Goal: Task Accomplishment & Management: Use online tool/utility

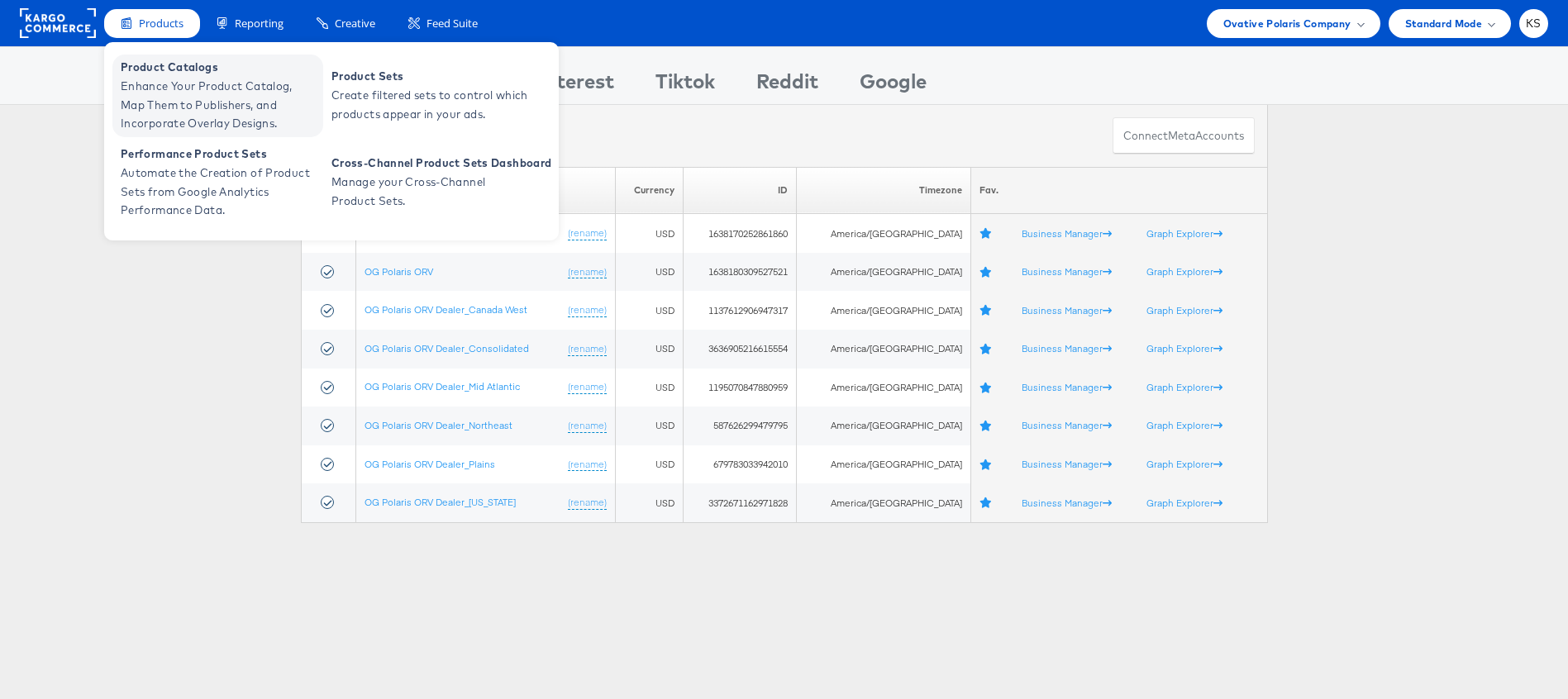
click at [180, 97] on span "Enhance Your Product Catalog, Map Them to Publishers, and Incorporate Overlay D…" at bounding box center [219, 105] width 198 height 56
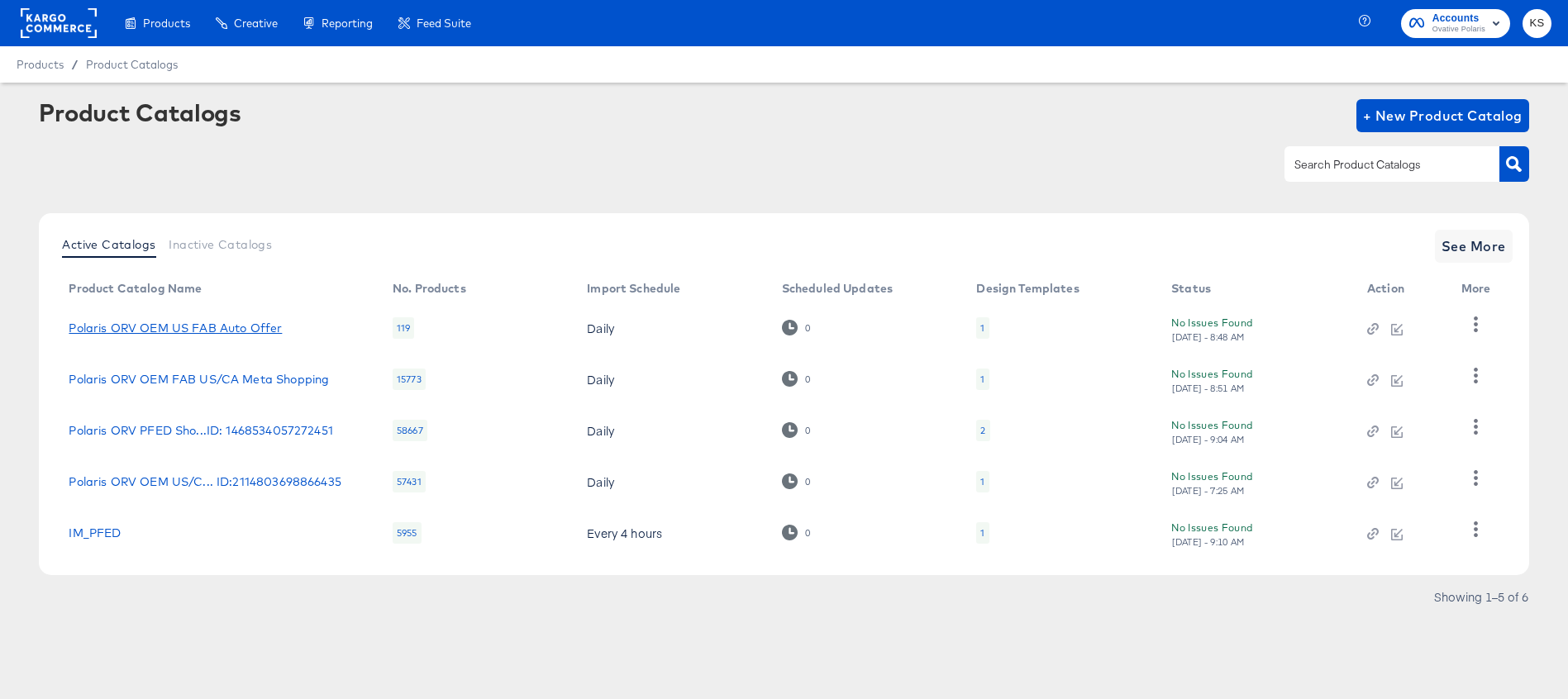
click at [213, 329] on link "Polaris ORV OEM US FAB Auto Offer" at bounding box center [175, 328] width 213 height 13
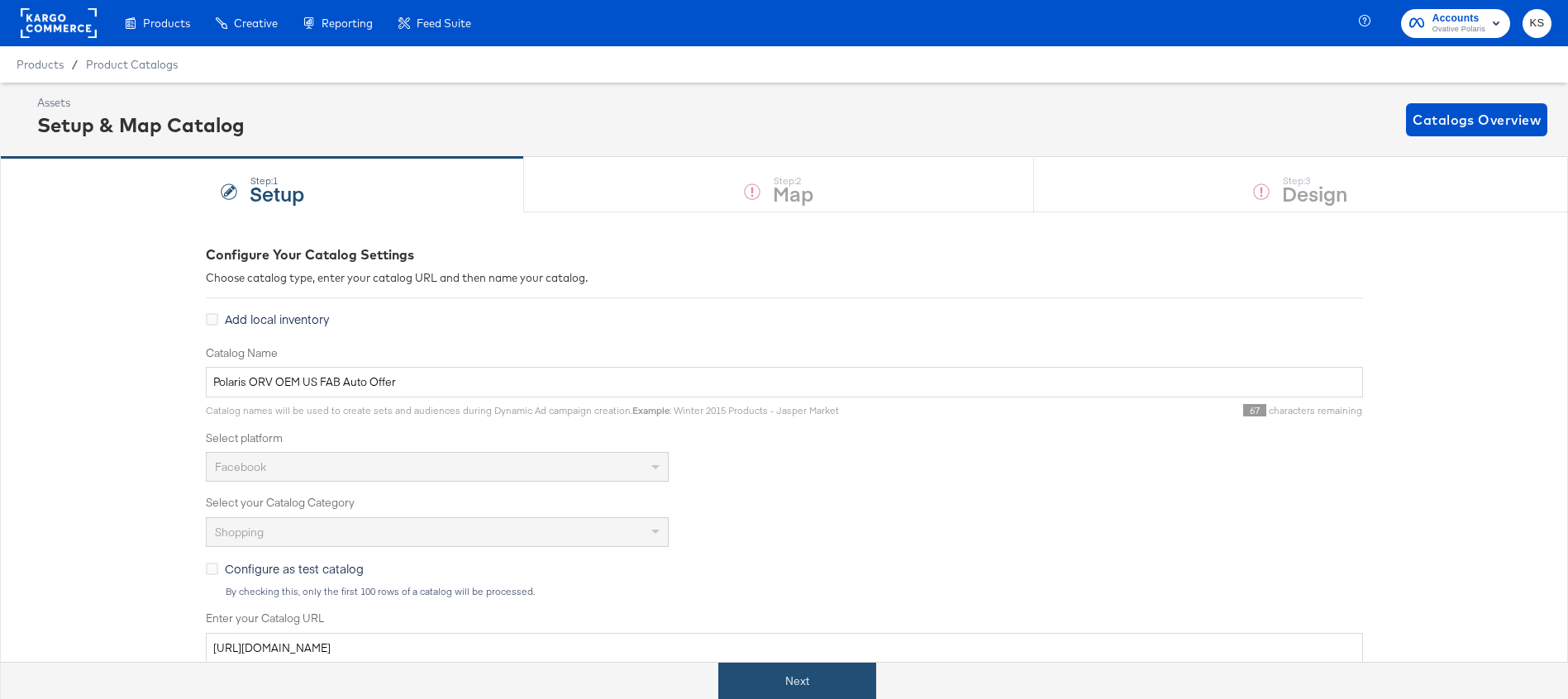
click at [825, 675] on button "Next" at bounding box center [797, 682] width 158 height 38
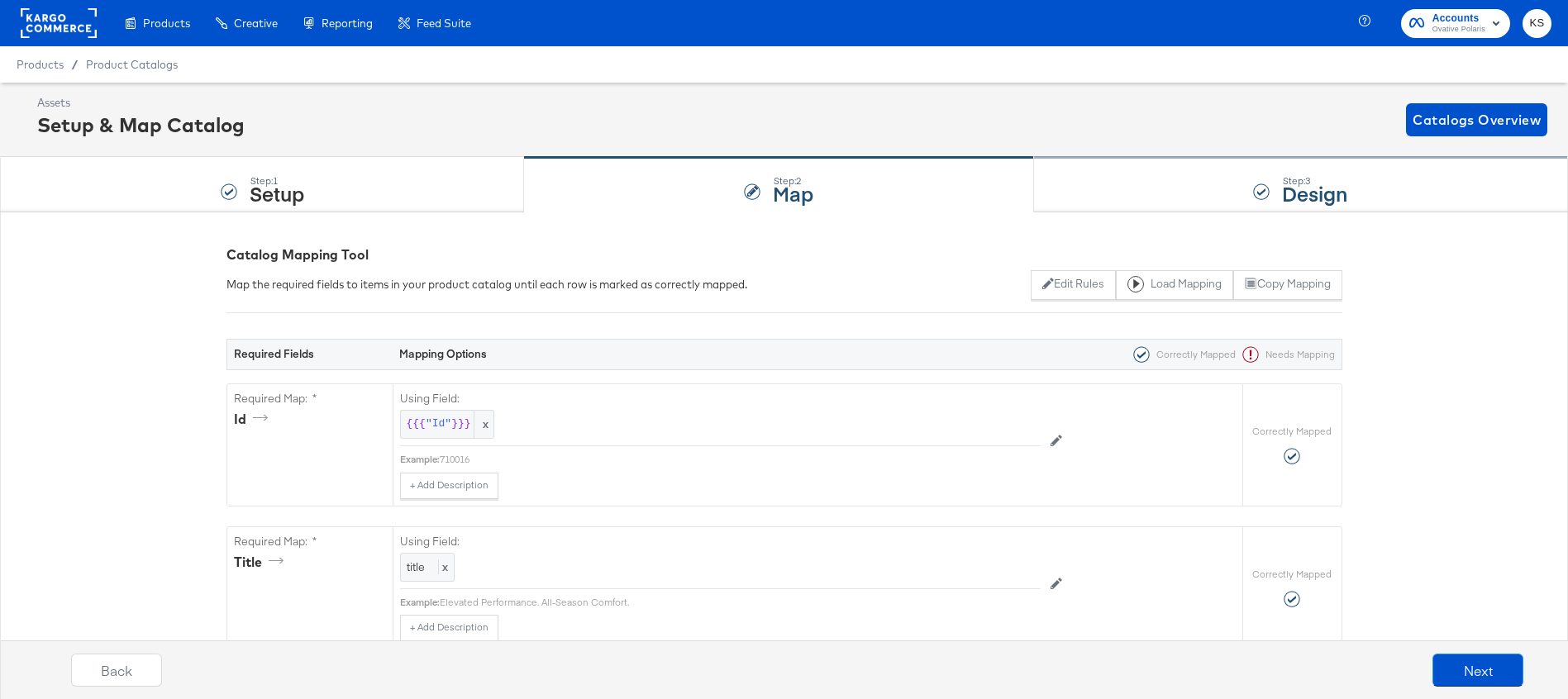
click at [1097, 182] on div "Step: 3 Design" at bounding box center [1302, 185] width 534 height 55
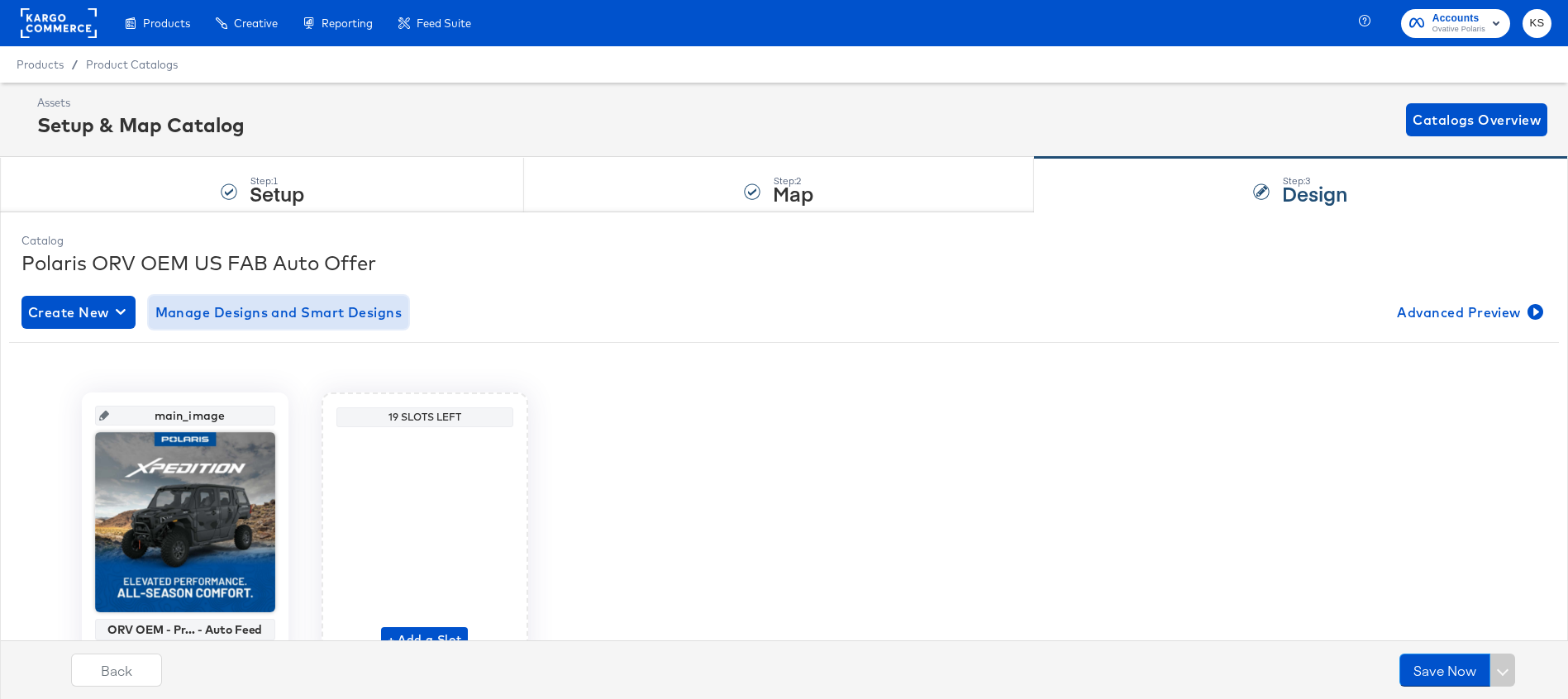
click at [281, 313] on span "Manage Designs and Smart Designs" at bounding box center [279, 312] width 248 height 23
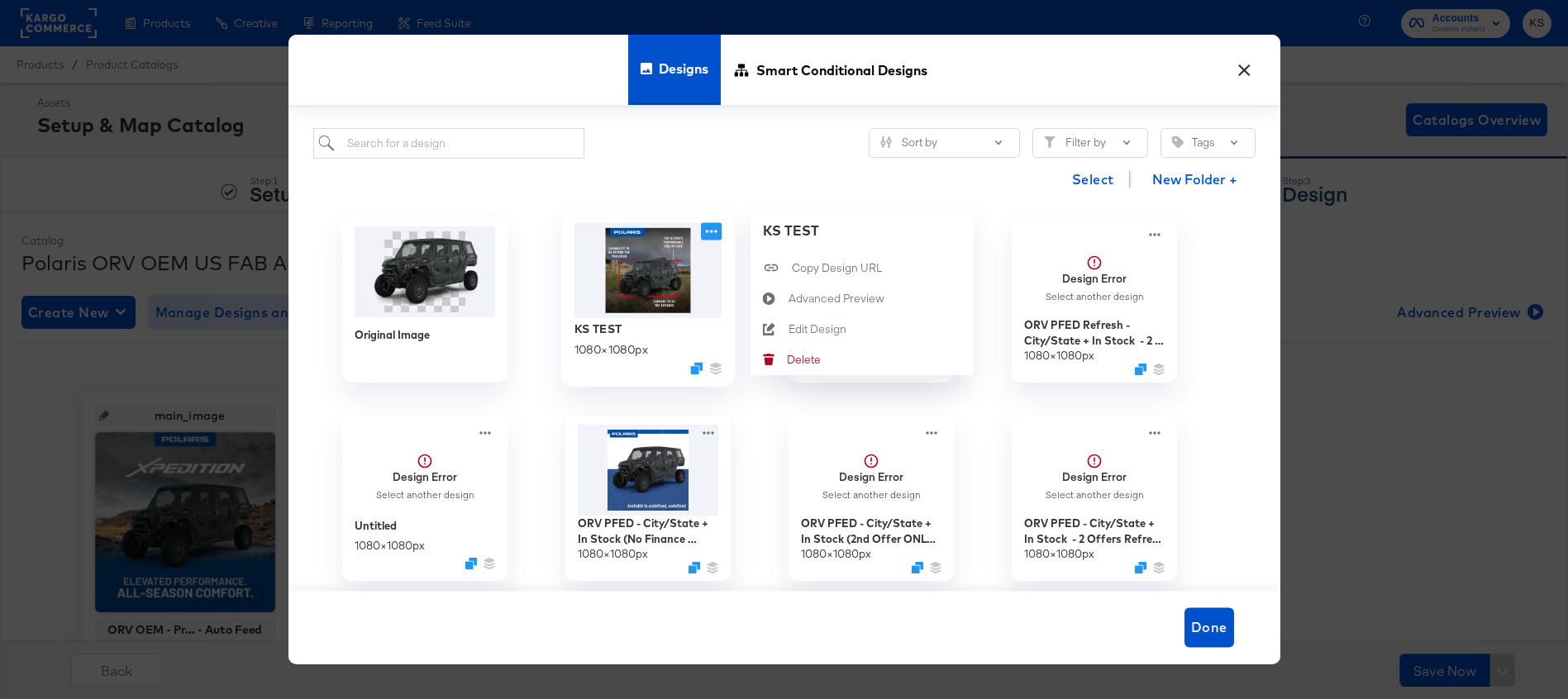
click at [705, 236] on icon at bounding box center [711, 231] width 20 height 17
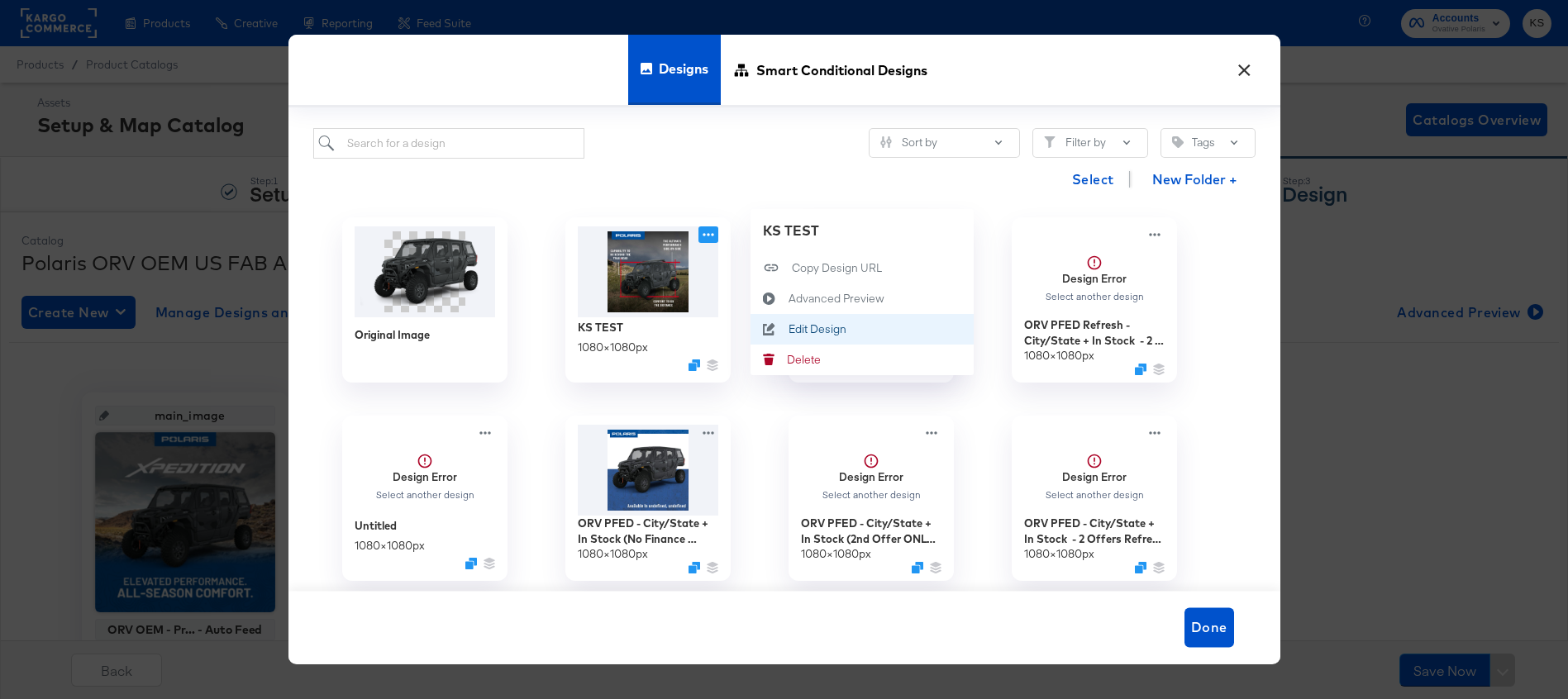
click at [788, 329] on div "Edit Design Edit Design" at bounding box center [788, 329] width 0 height 0
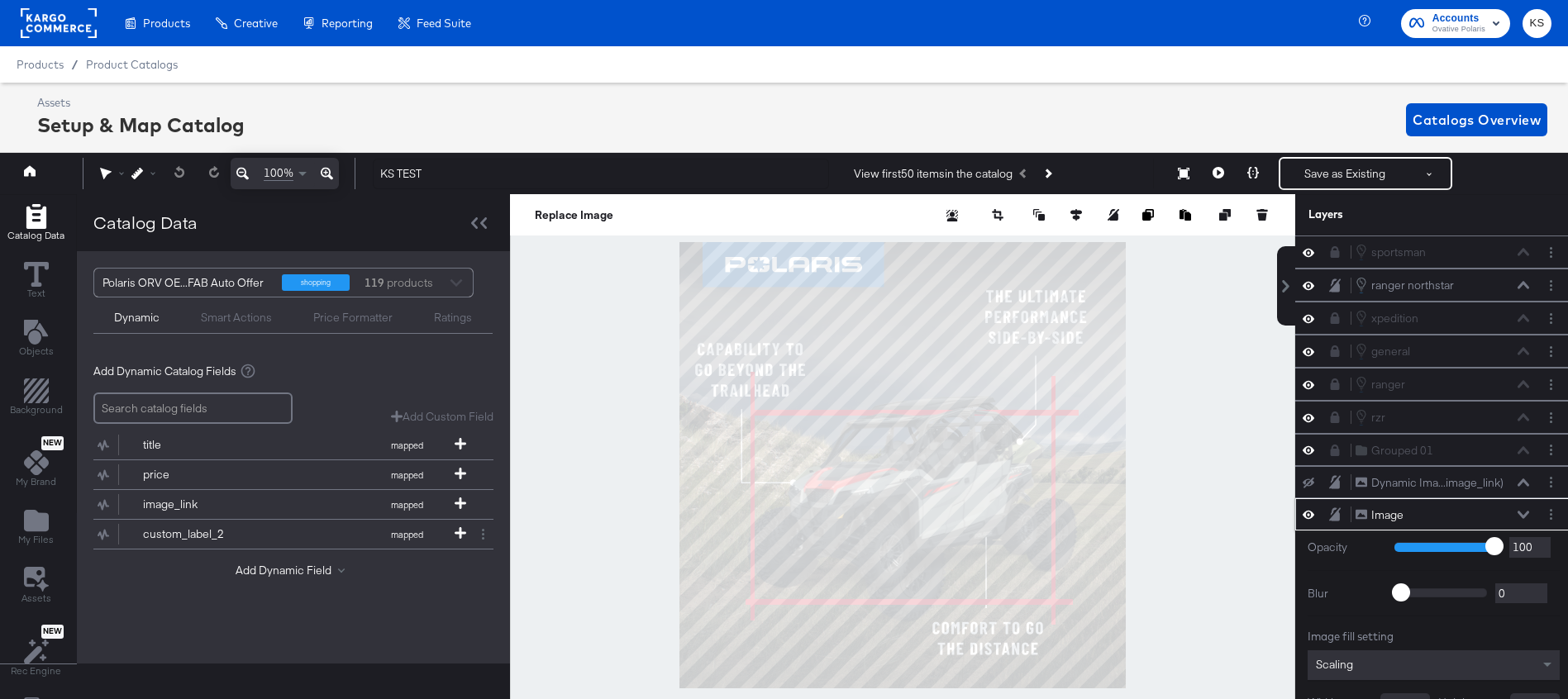
click at [1310, 516] on icon at bounding box center [1309, 515] width 12 height 14
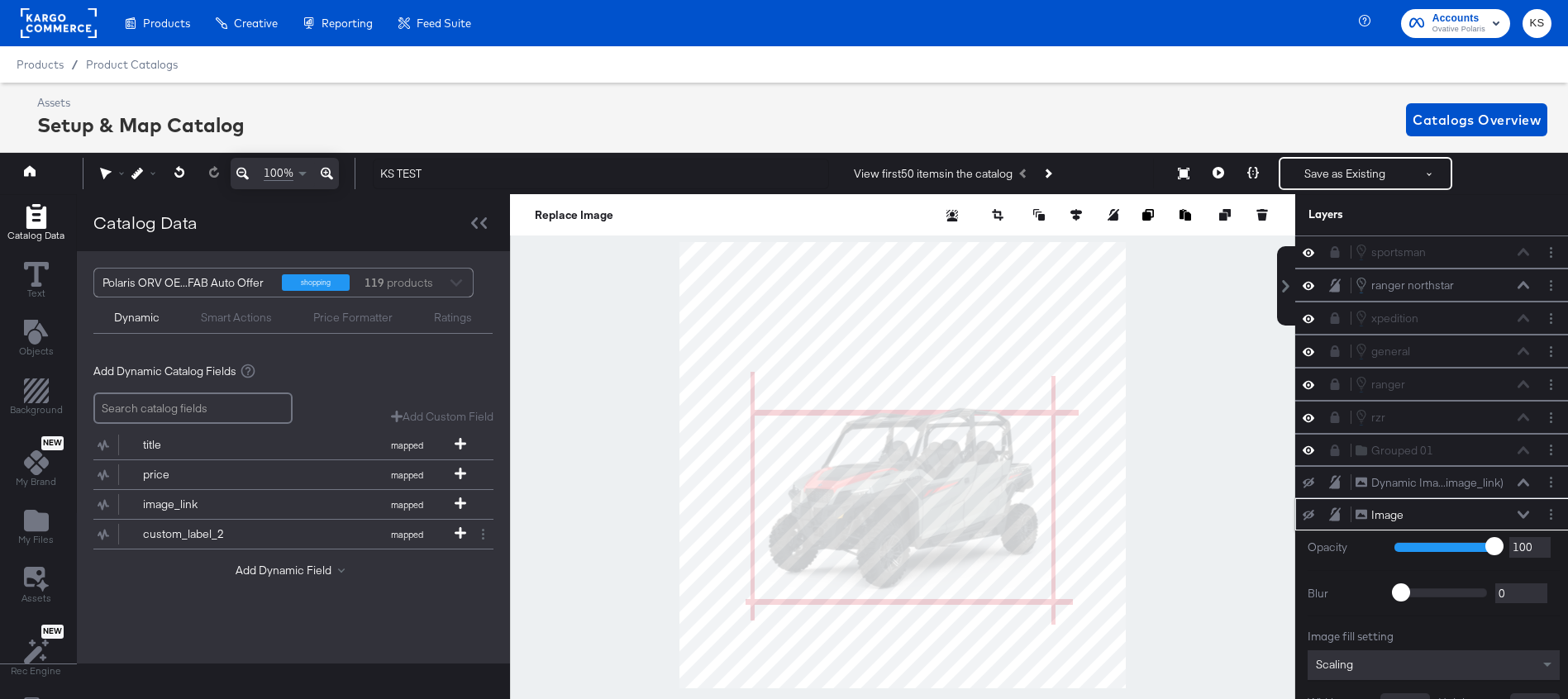
scroll to position [67, 0]
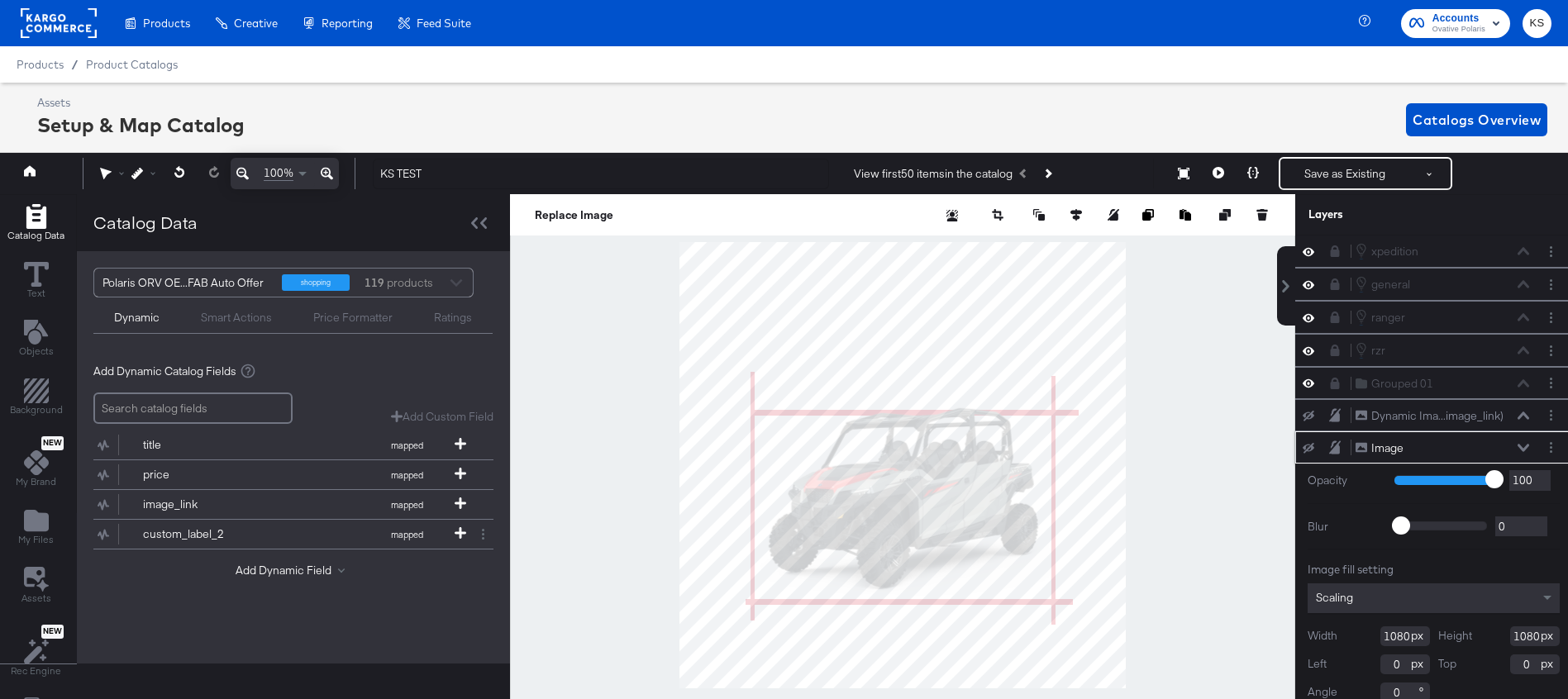
click at [1530, 448] on button at bounding box center [1523, 448] width 13 height 10
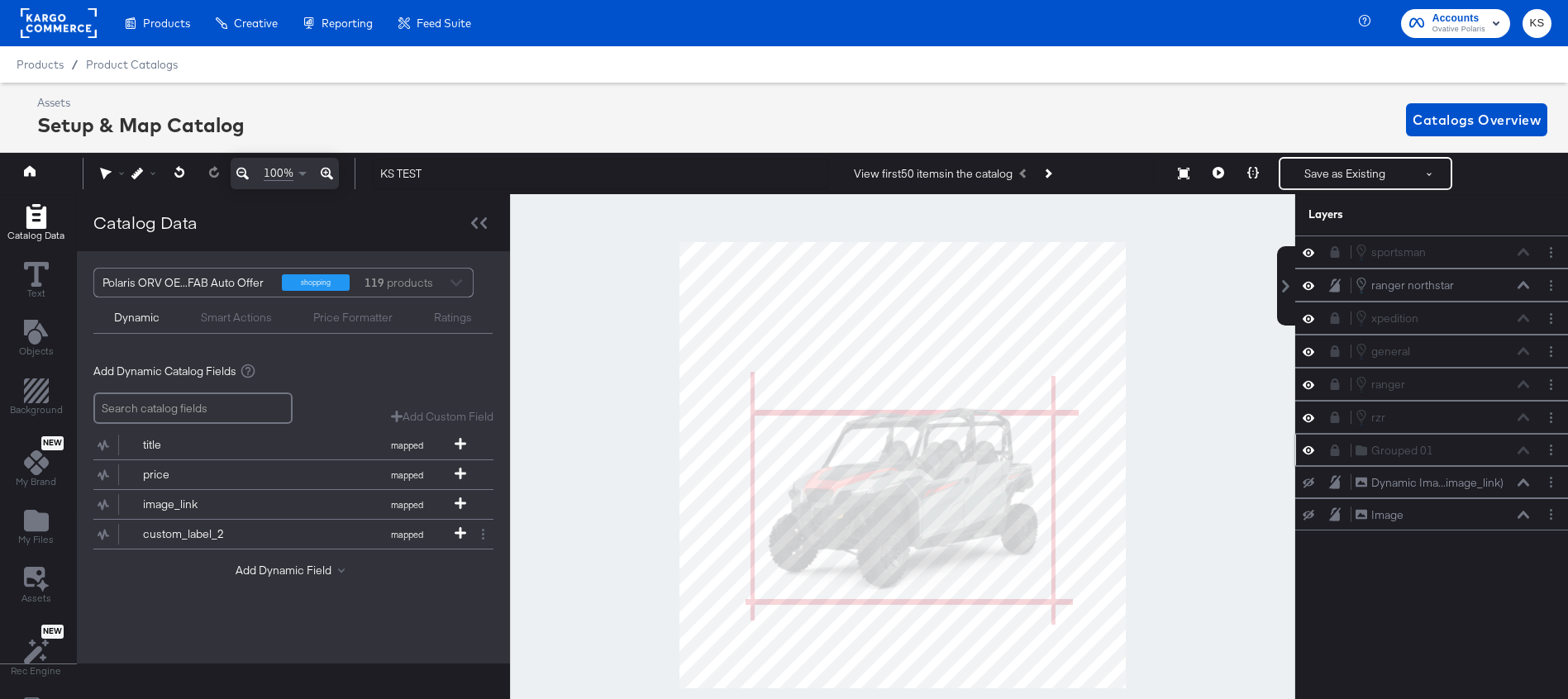
scroll to position [0, 0]
click at [1308, 448] on icon at bounding box center [1309, 450] width 12 height 14
click at [1309, 291] on icon at bounding box center [1309, 285] width 12 height 14
click at [1309, 317] on icon at bounding box center [1309, 318] width 12 height 14
click at [1305, 352] on icon at bounding box center [1309, 352] width 12 height 9
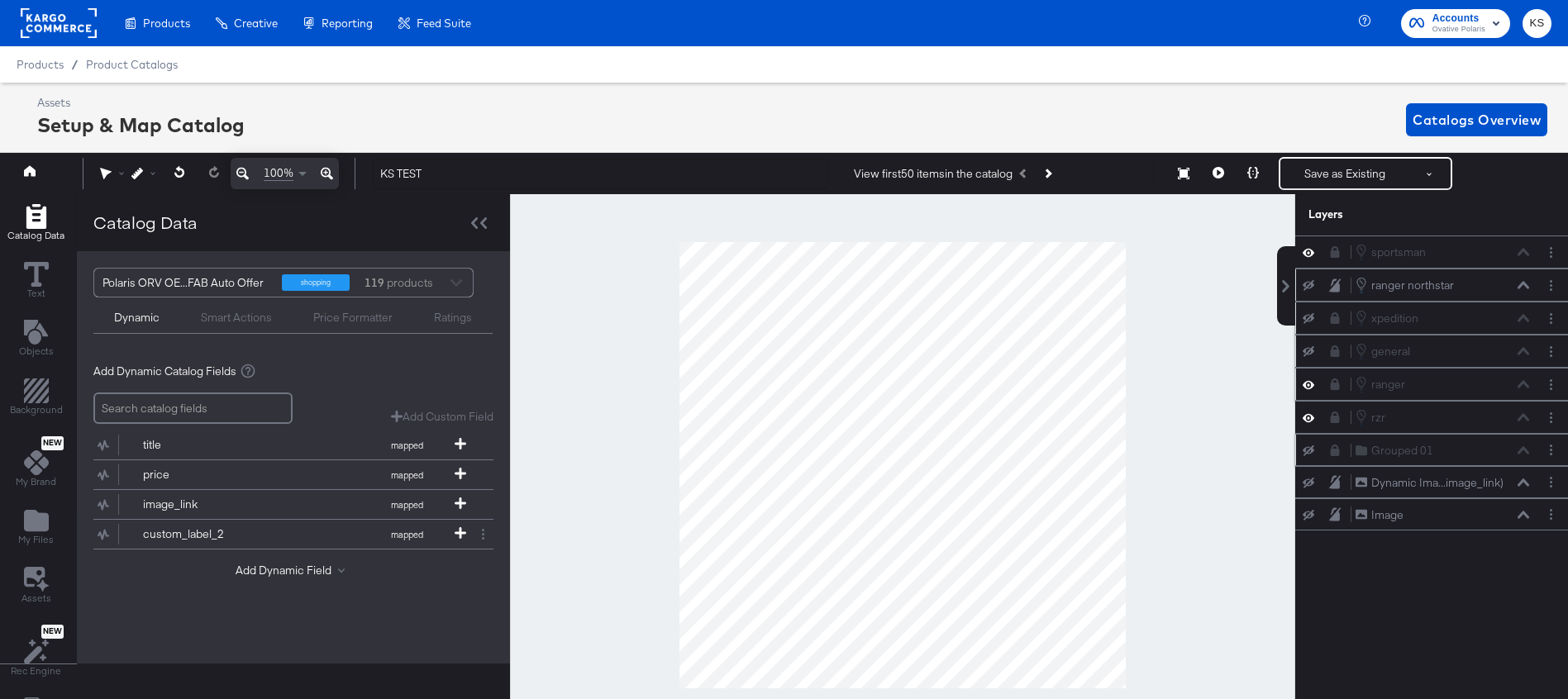
click at [1305, 383] on icon at bounding box center [1309, 386] width 12 height 9
click at [1306, 416] on icon at bounding box center [1309, 418] width 12 height 9
click at [1306, 252] on icon at bounding box center [1309, 253] width 12 height 14
click at [1309, 485] on icon at bounding box center [1309, 483] width 12 height 11
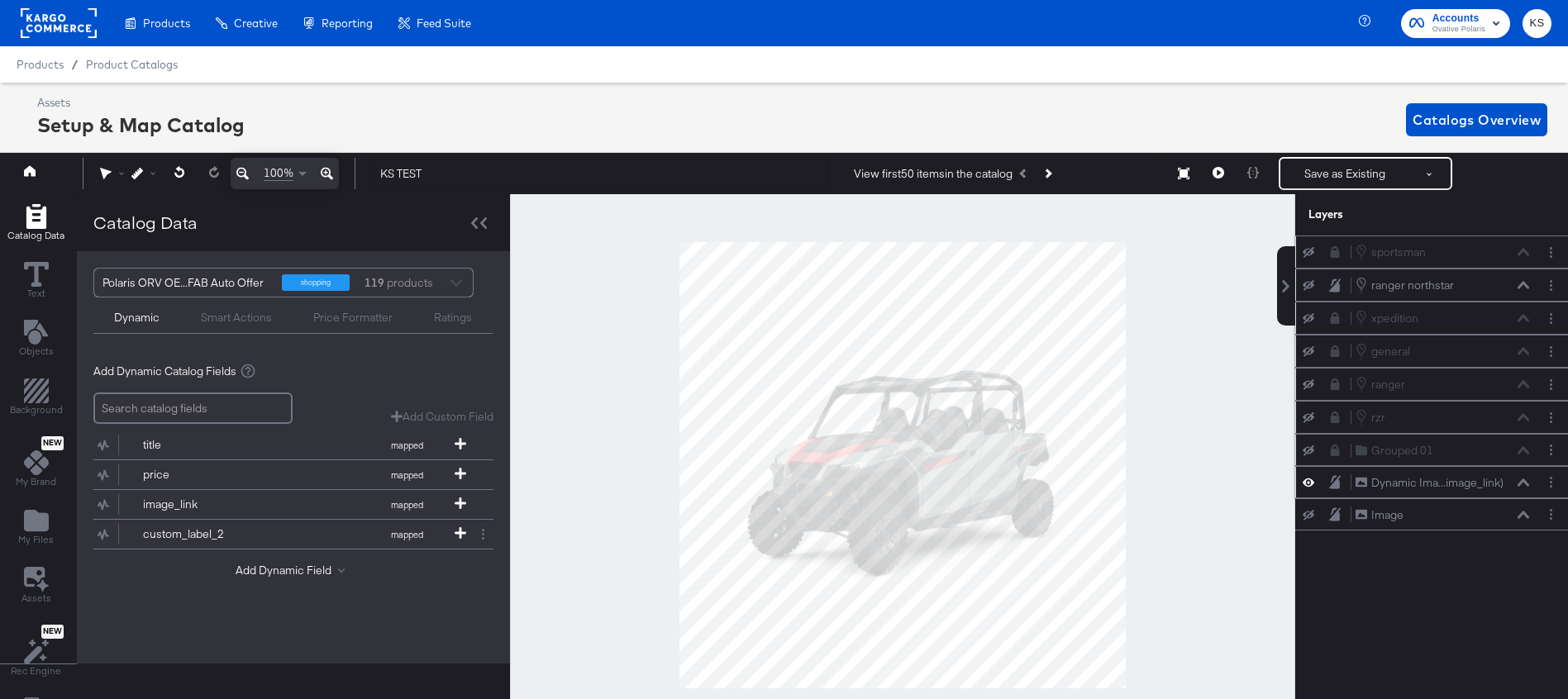
scroll to position [48, 0]
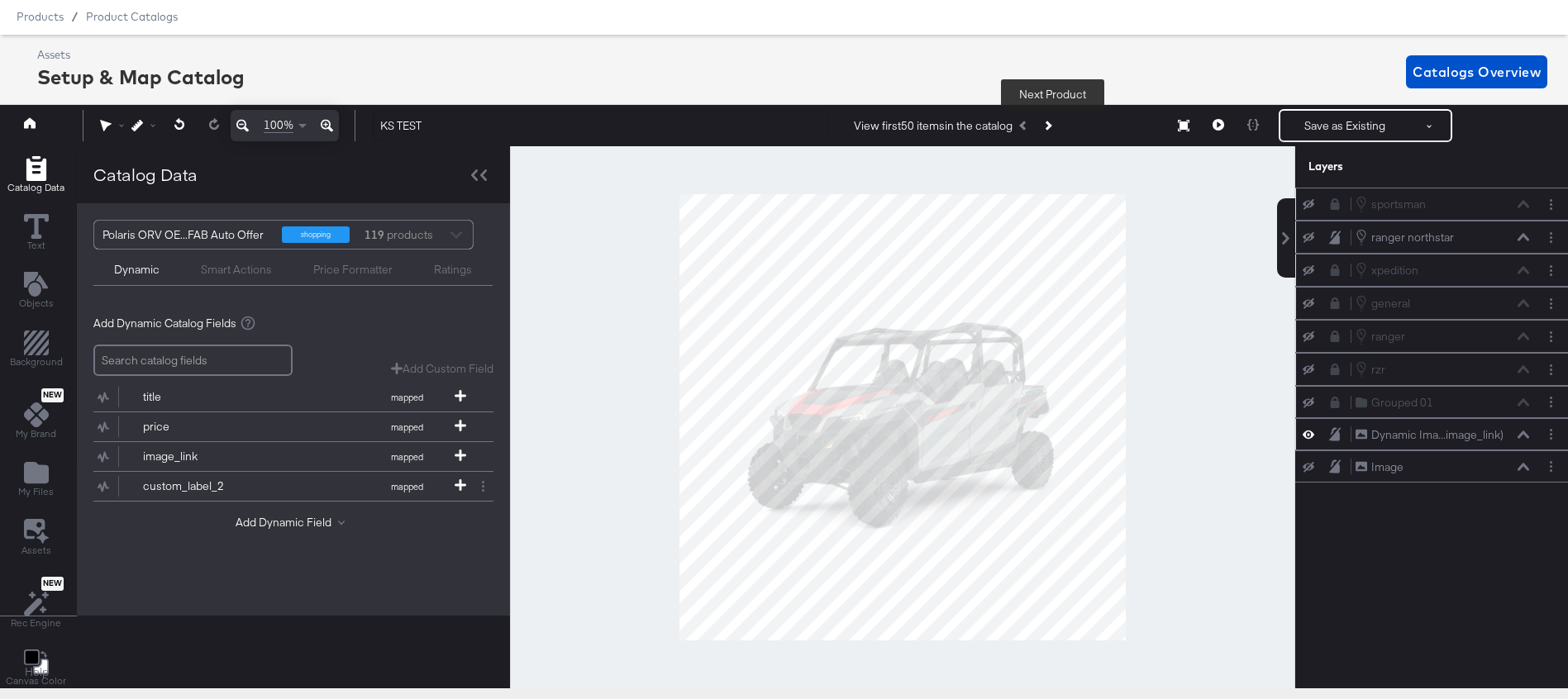
click at [1055, 121] on button "Next Product" at bounding box center [1047, 125] width 23 height 30
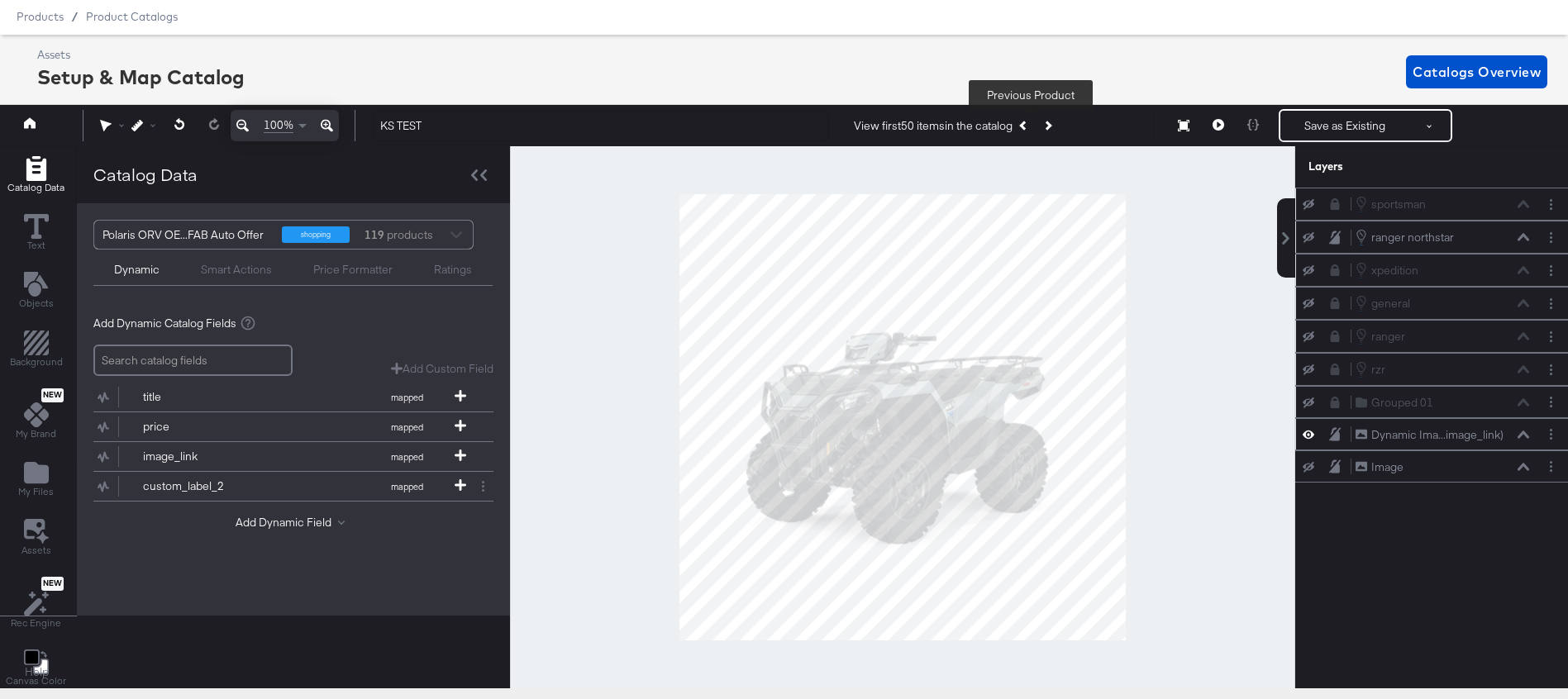
click at [1026, 125] on icon "Previous Product" at bounding box center [1023, 125] width 9 height 9
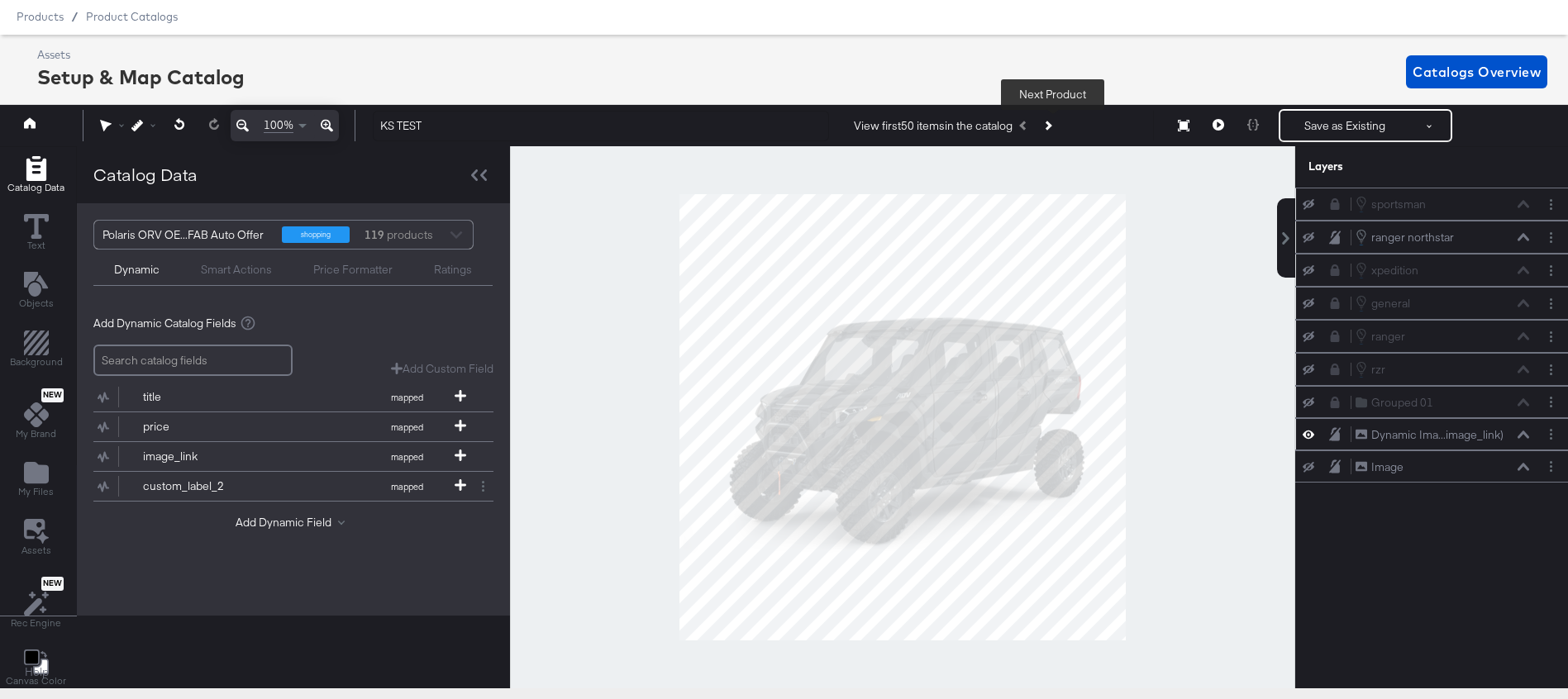
click at [1049, 126] on icon "Next Product" at bounding box center [1046, 125] width 9 height 9
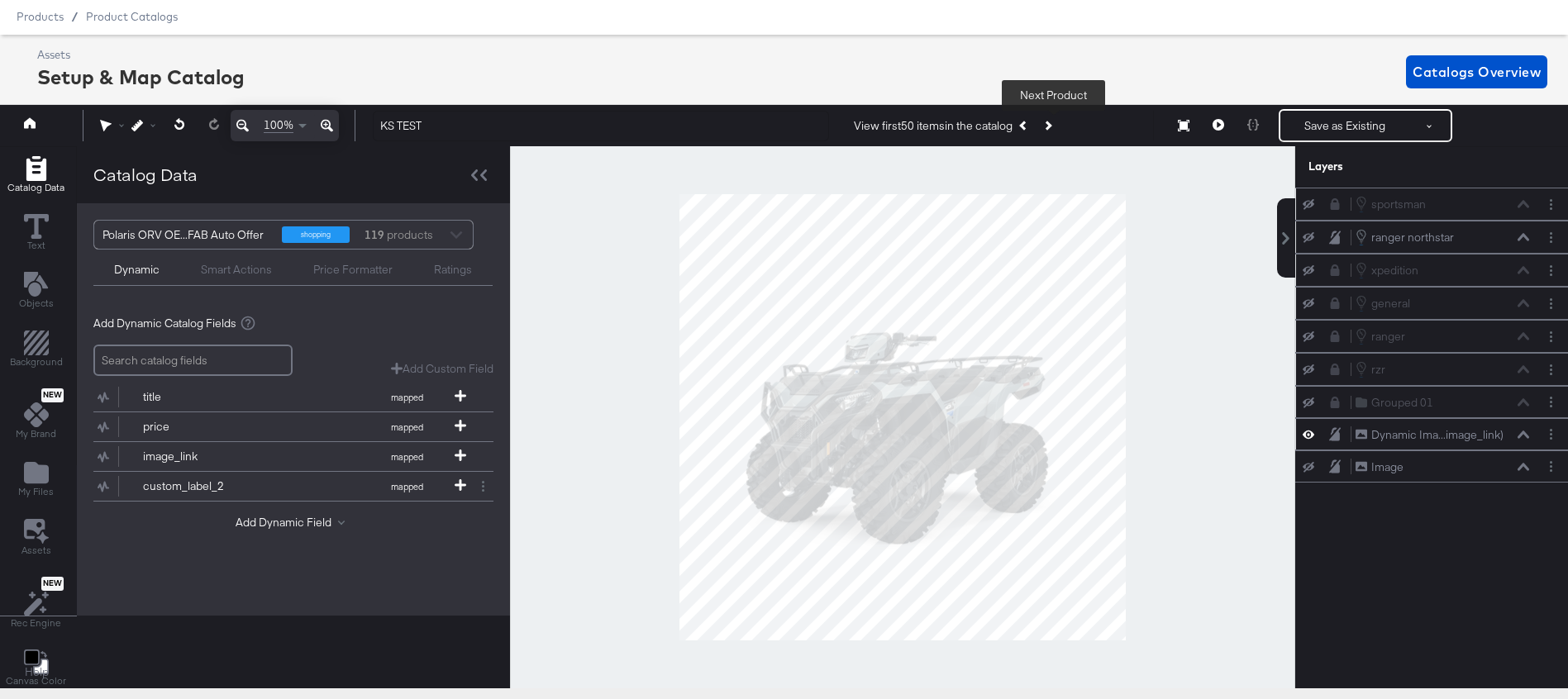
click at [1049, 126] on icon "Next Product" at bounding box center [1046, 125] width 9 height 9
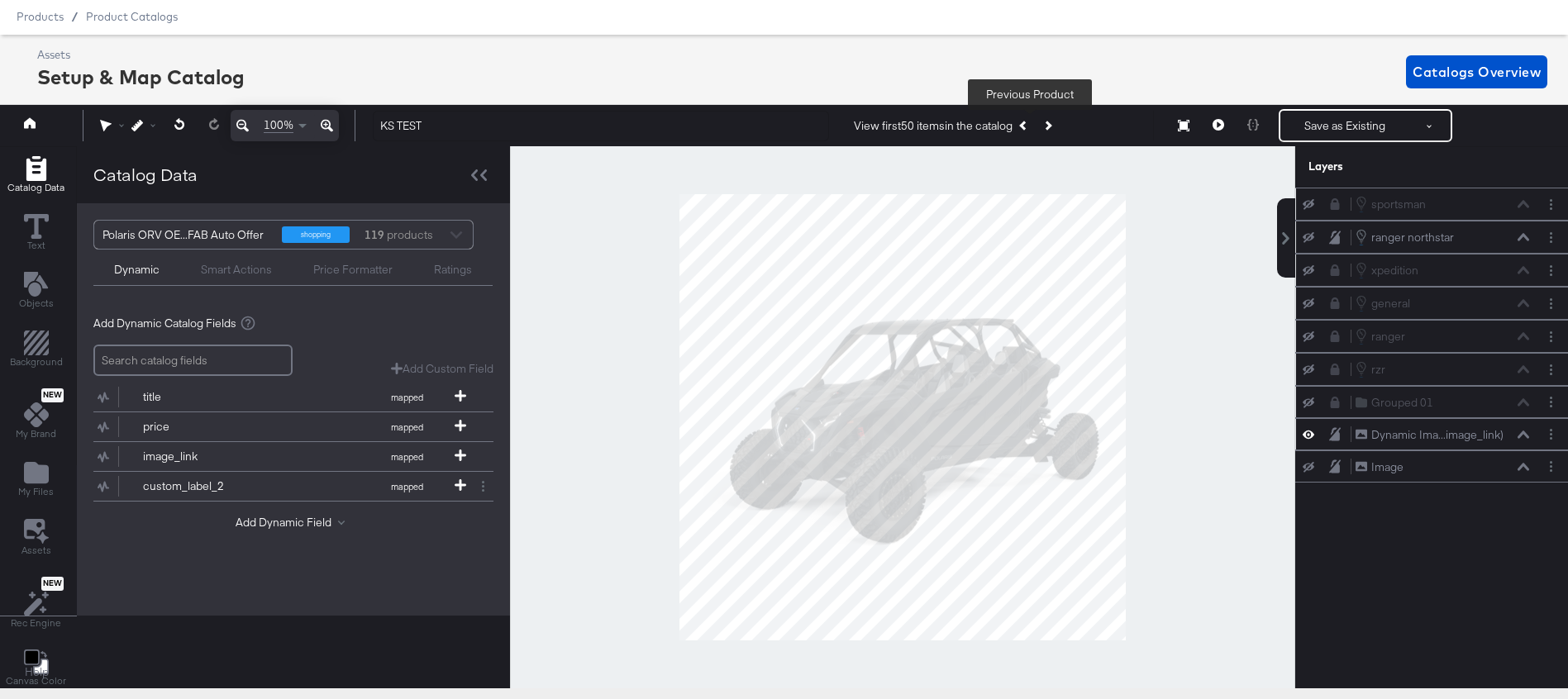
click at [1029, 126] on icon "Previous Product" at bounding box center [1023, 125] width 9 height 9
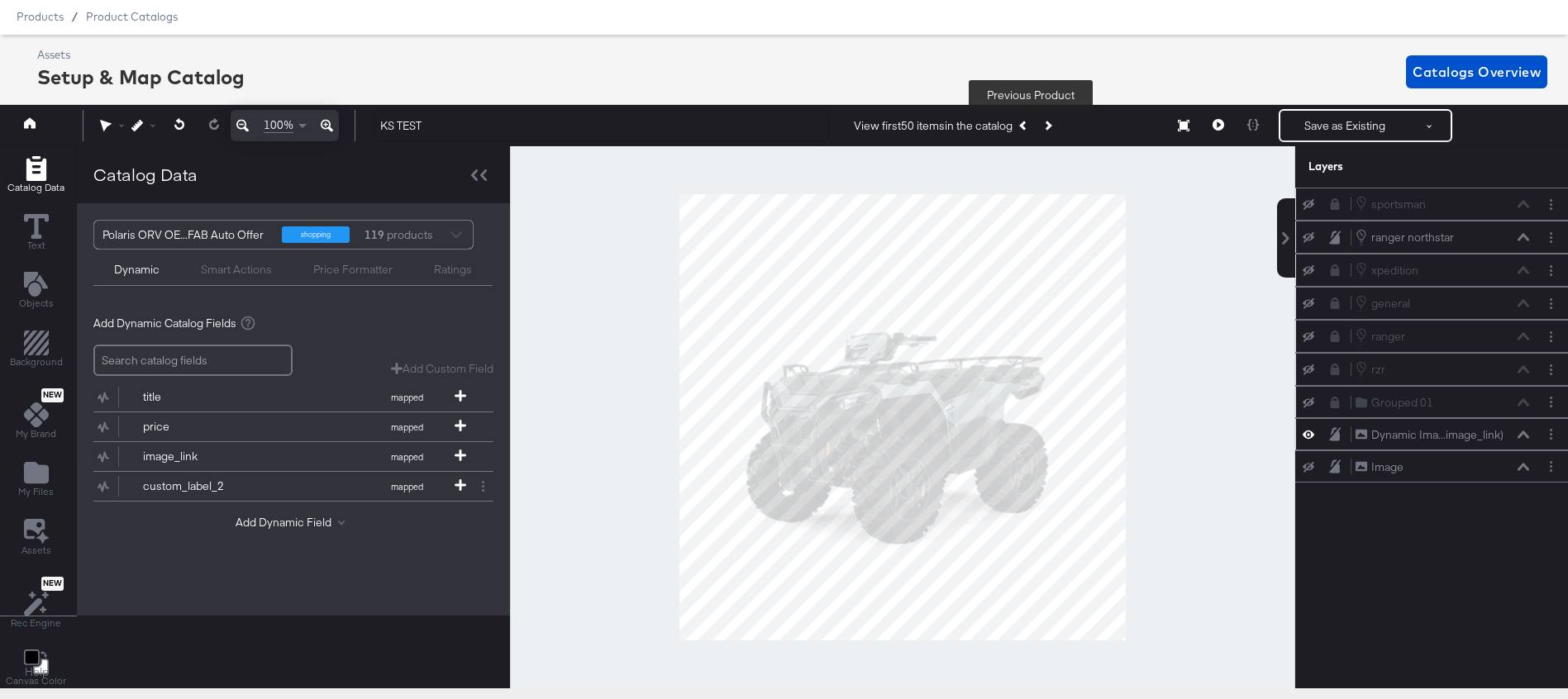
click at [1029, 126] on icon "Previous Product" at bounding box center [1023, 125] width 9 height 9
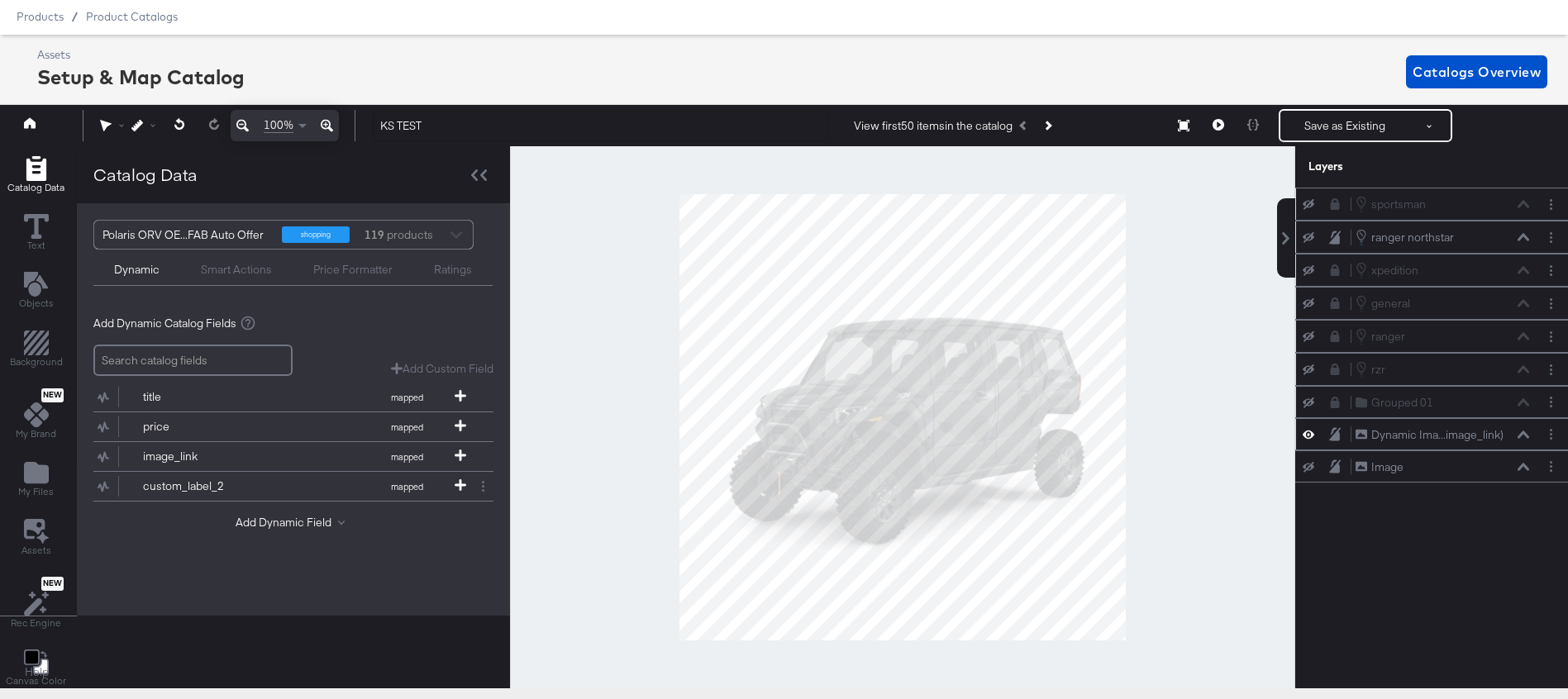
click at [1029, 126] on div "View first 50 items in the catalog Previous Product" at bounding box center [957, 125] width 205 height 30
click at [1052, 127] on icon "Next Product" at bounding box center [1046, 125] width 9 height 9
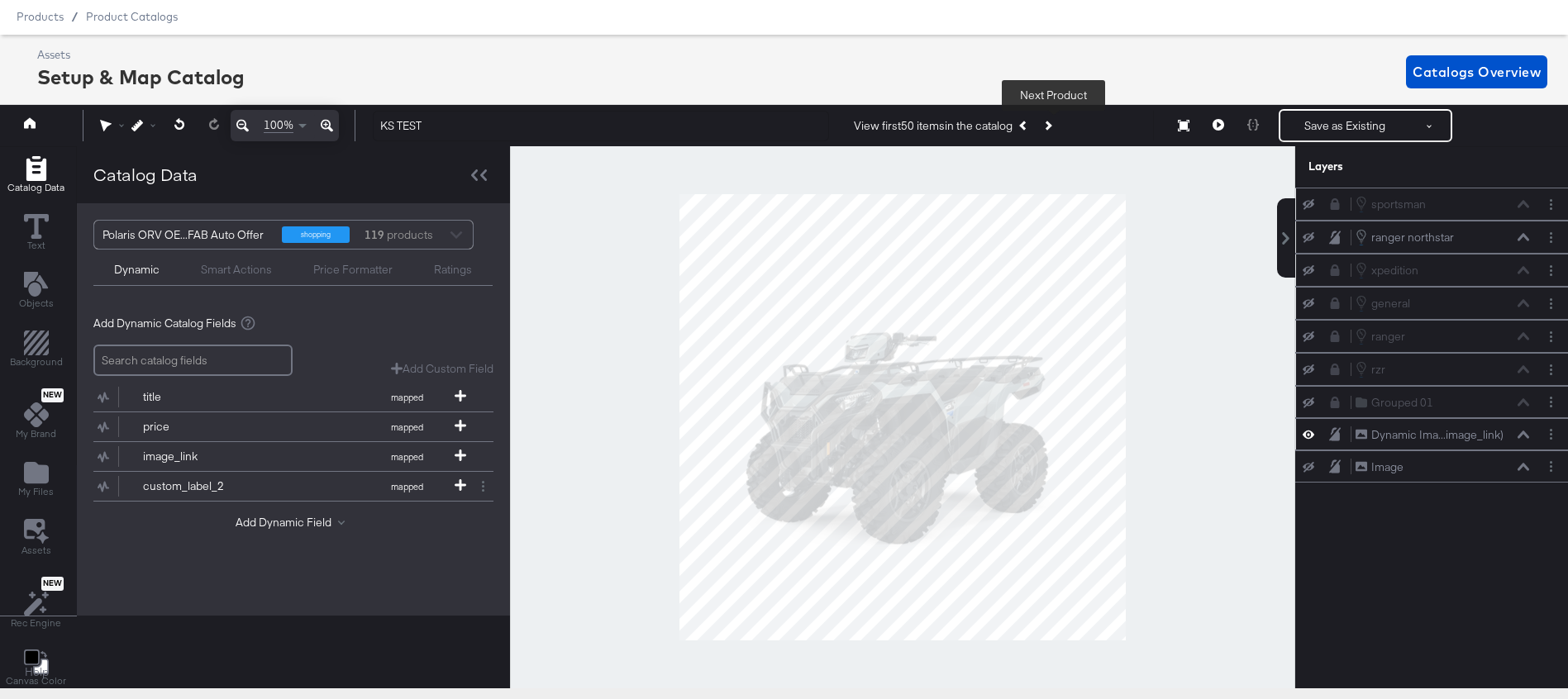
click at [1052, 127] on icon "Next Product" at bounding box center [1046, 125] width 9 height 9
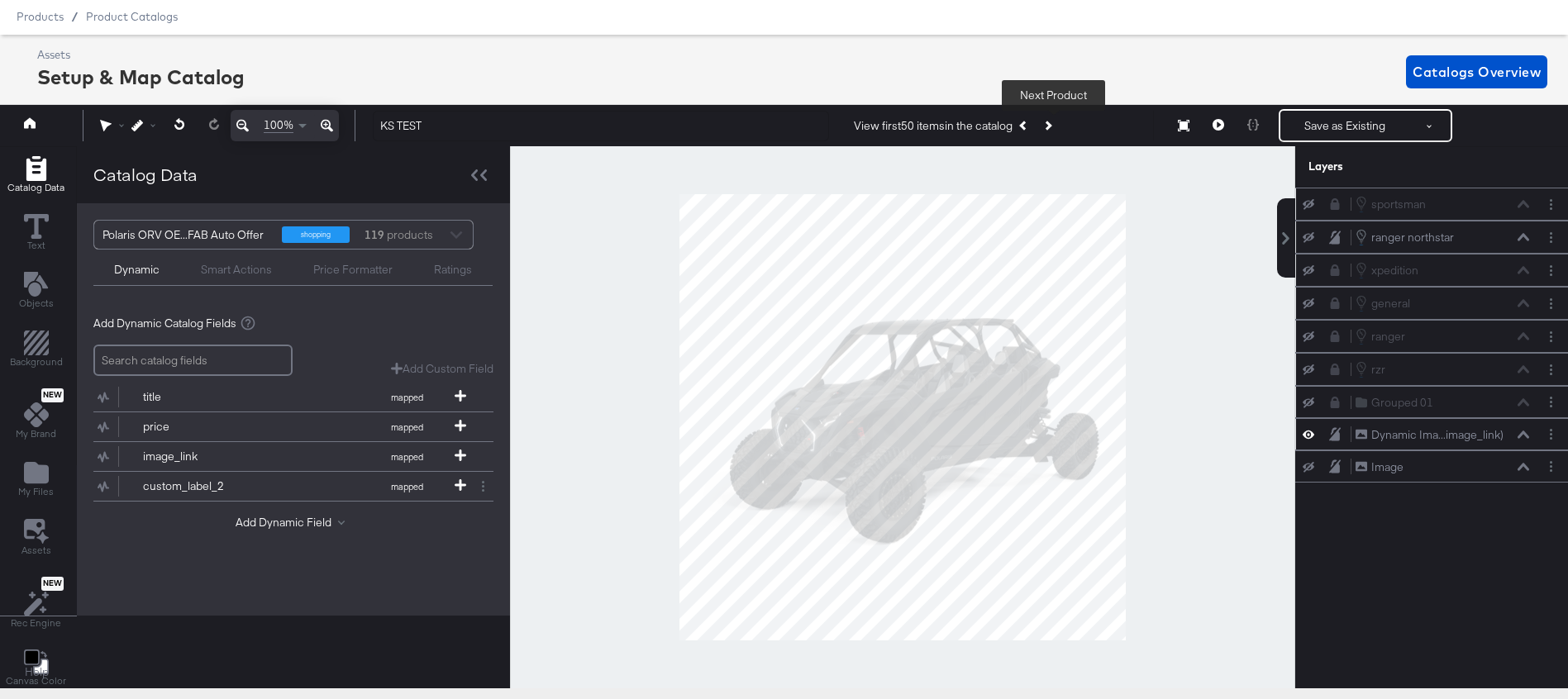
click at [1052, 127] on icon "Next Product" at bounding box center [1046, 125] width 9 height 9
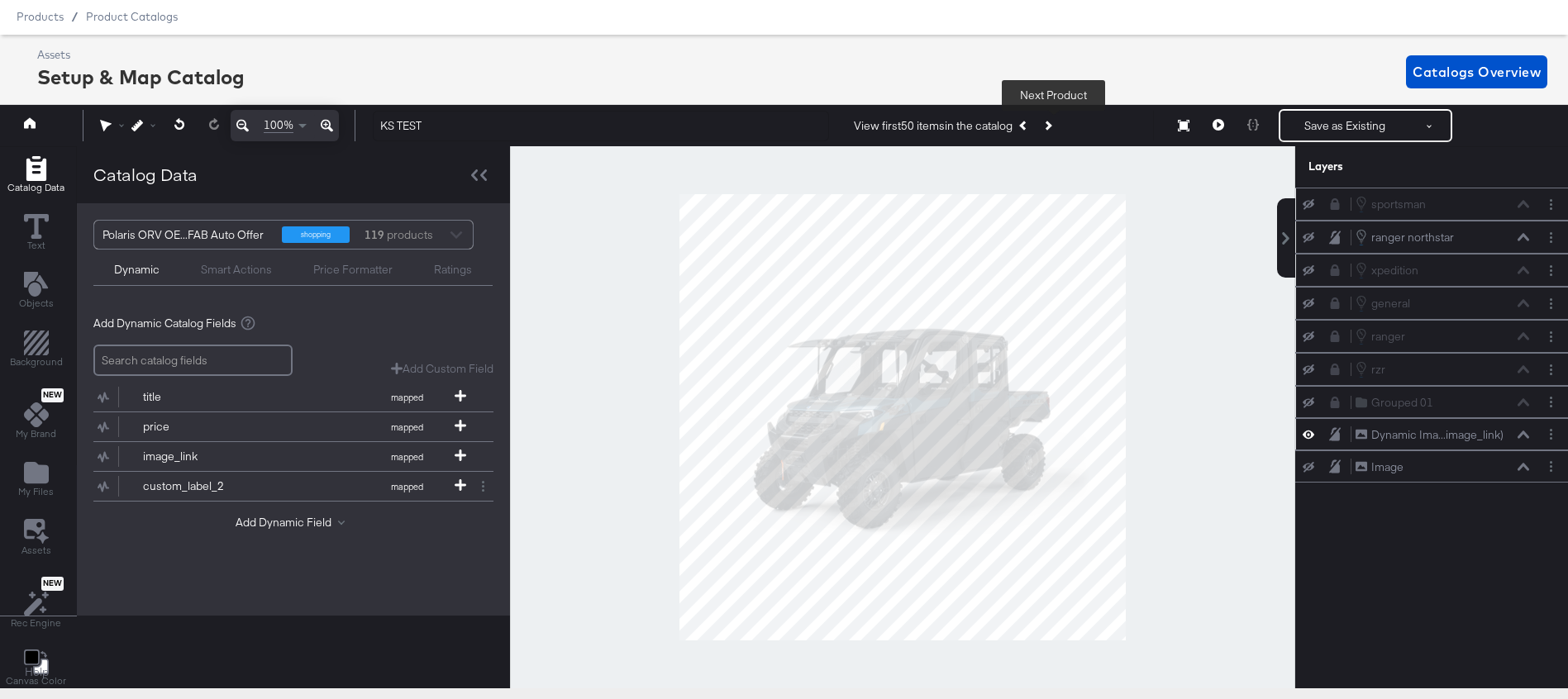
click at [1054, 128] on button "Next Product" at bounding box center [1047, 125] width 23 height 30
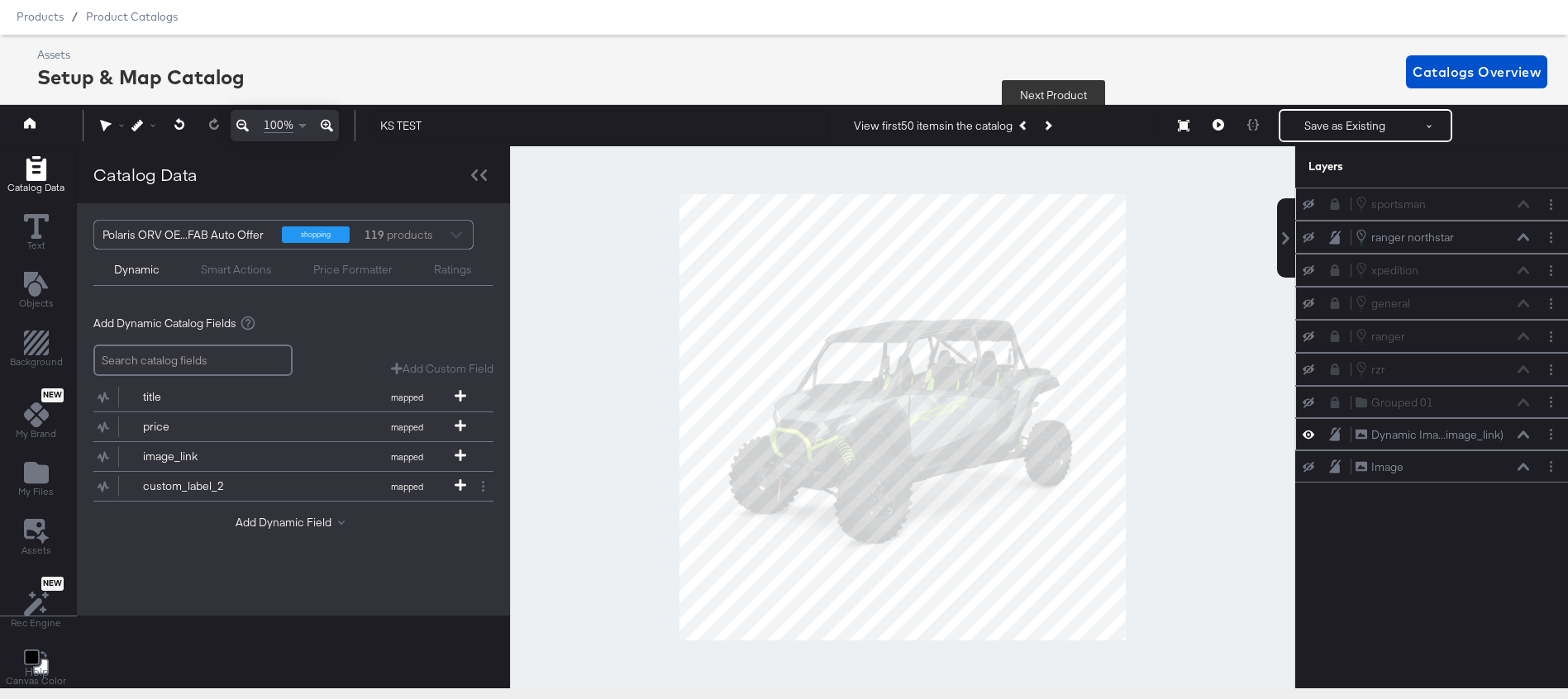
click at [1054, 129] on button "Next Product" at bounding box center [1047, 125] width 23 height 30
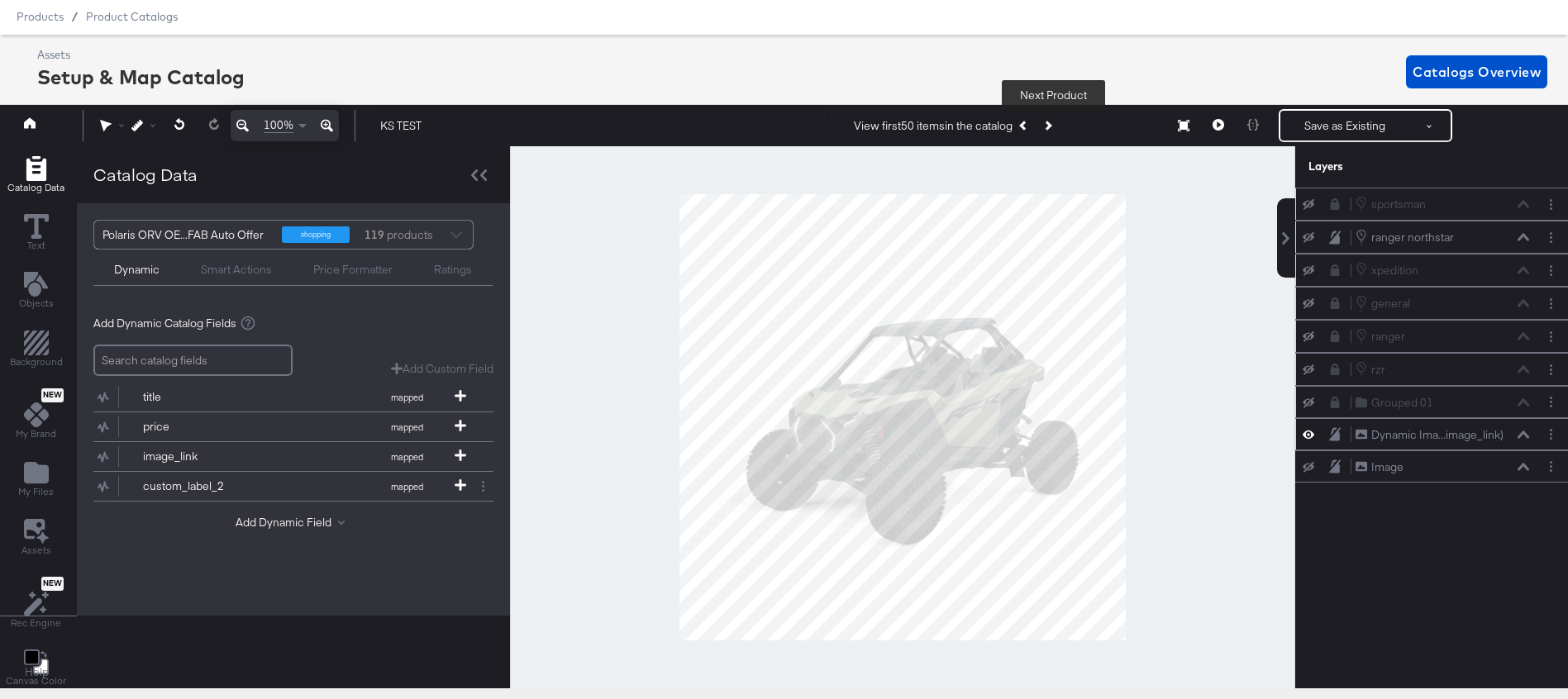
click at [1054, 129] on button "Next Product" at bounding box center [1047, 125] width 23 height 30
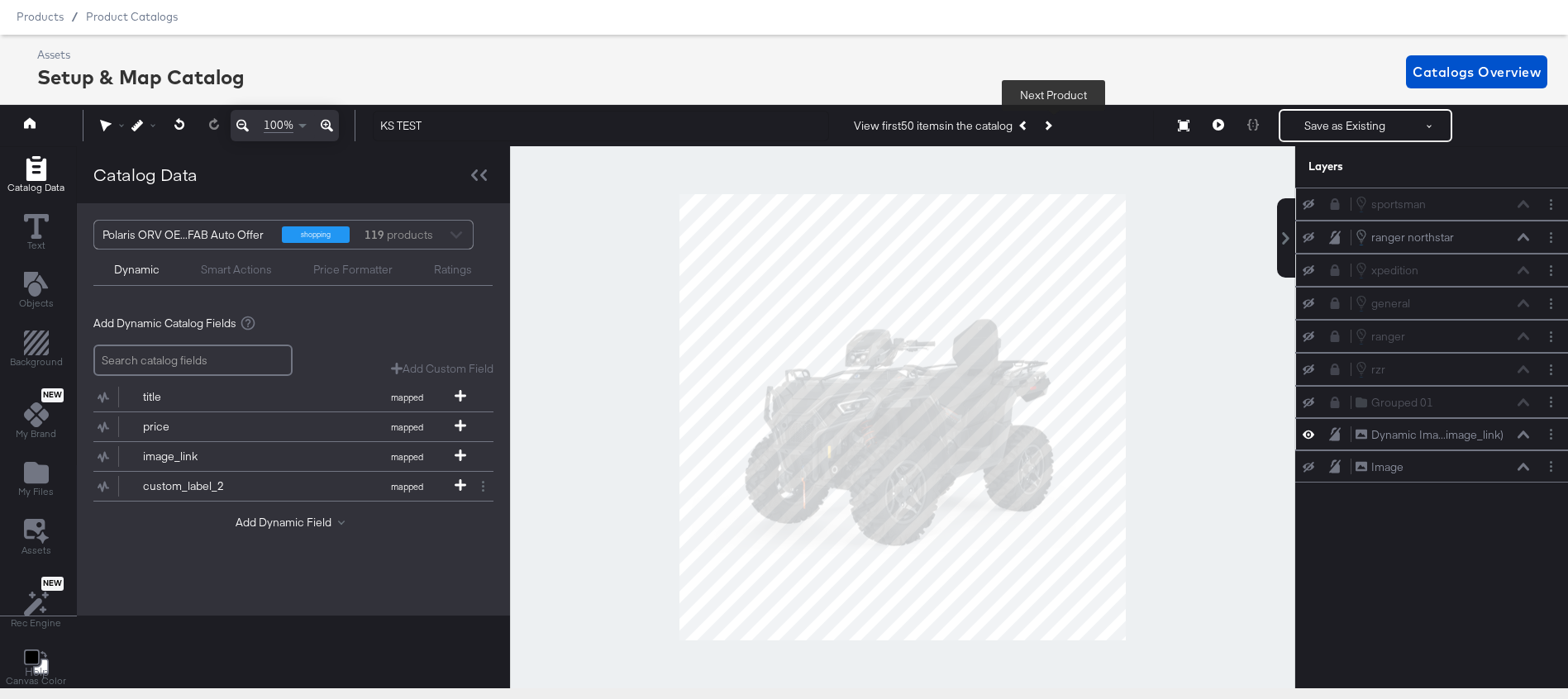
click at [1054, 130] on button "Next Product" at bounding box center [1047, 125] width 23 height 30
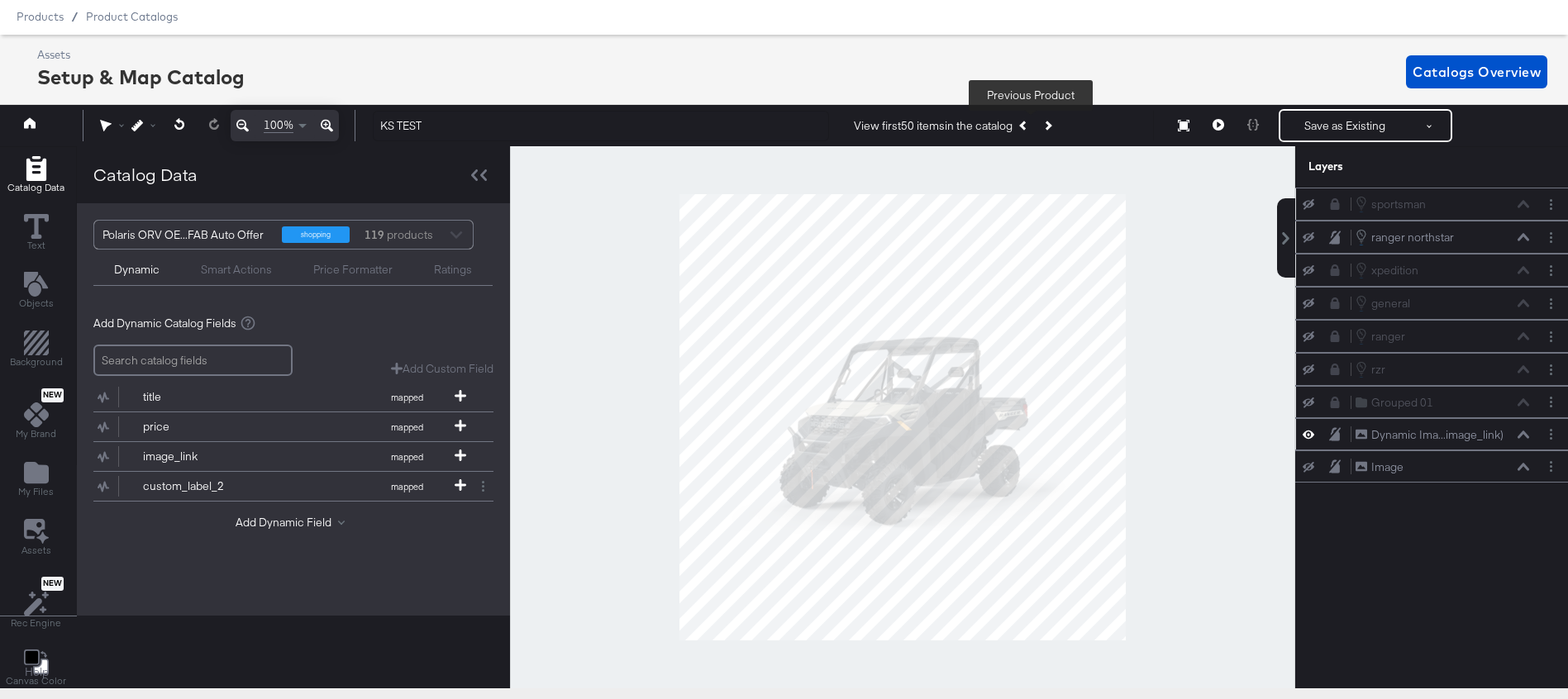
click at [1028, 127] on icon "Previous Product" at bounding box center [1023, 125] width 9 height 9
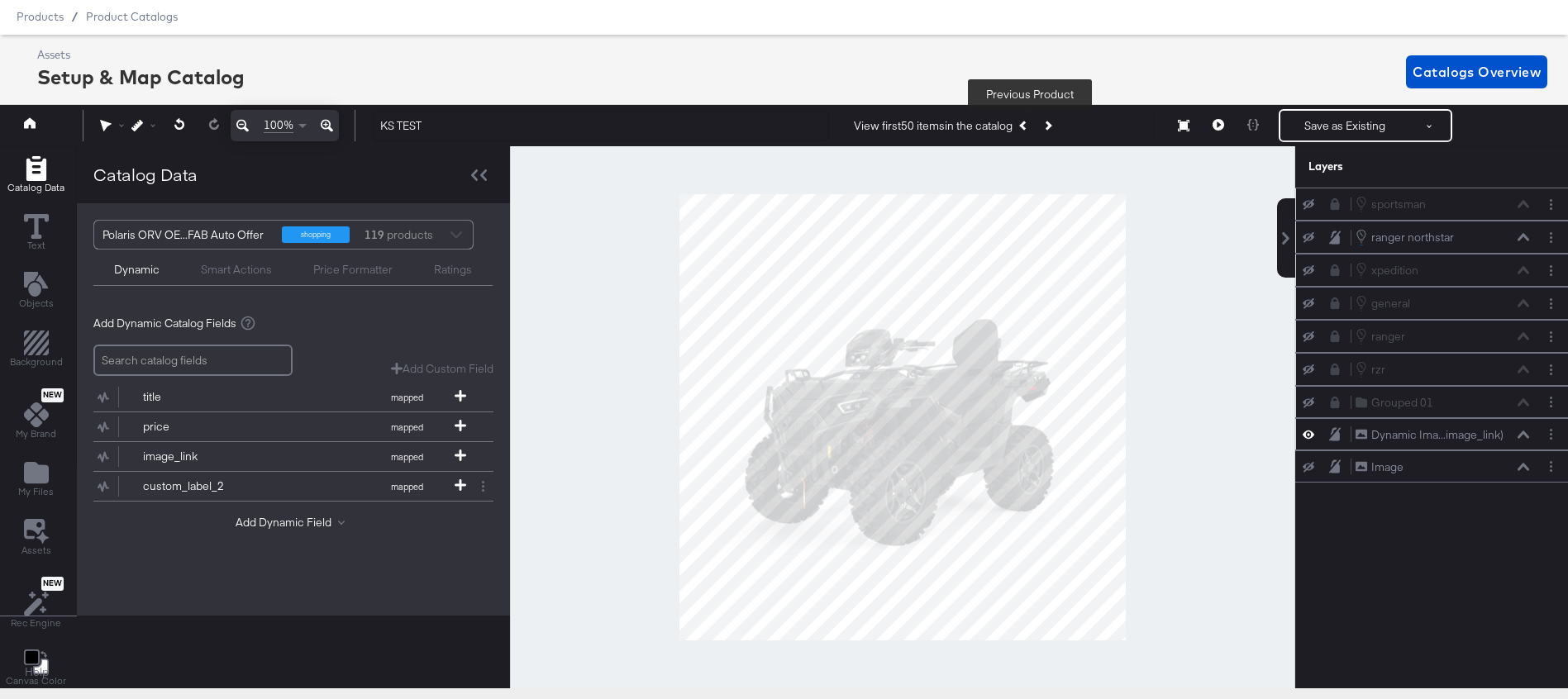
click at [1029, 128] on icon "Previous Product" at bounding box center [1023, 125] width 9 height 9
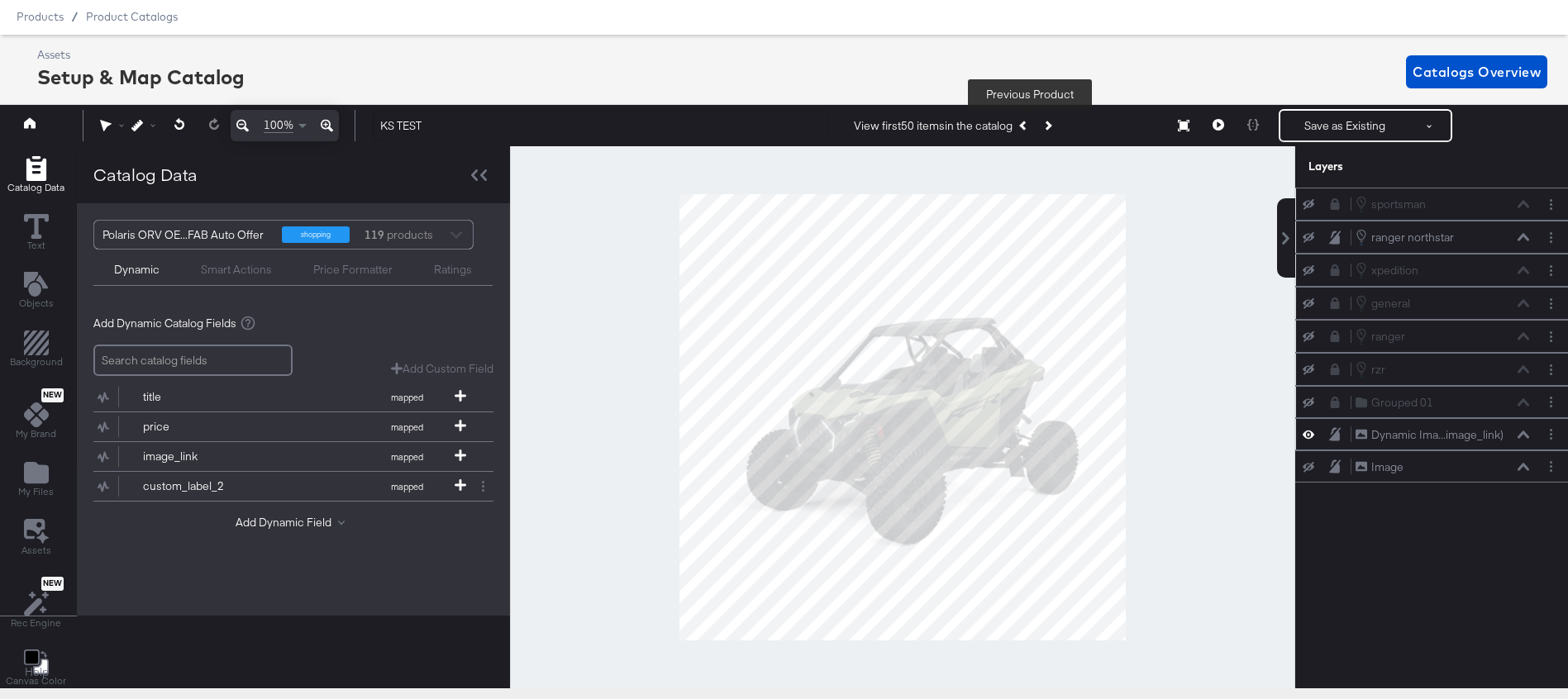
click at [1029, 128] on icon "Previous Product" at bounding box center [1023, 125] width 9 height 9
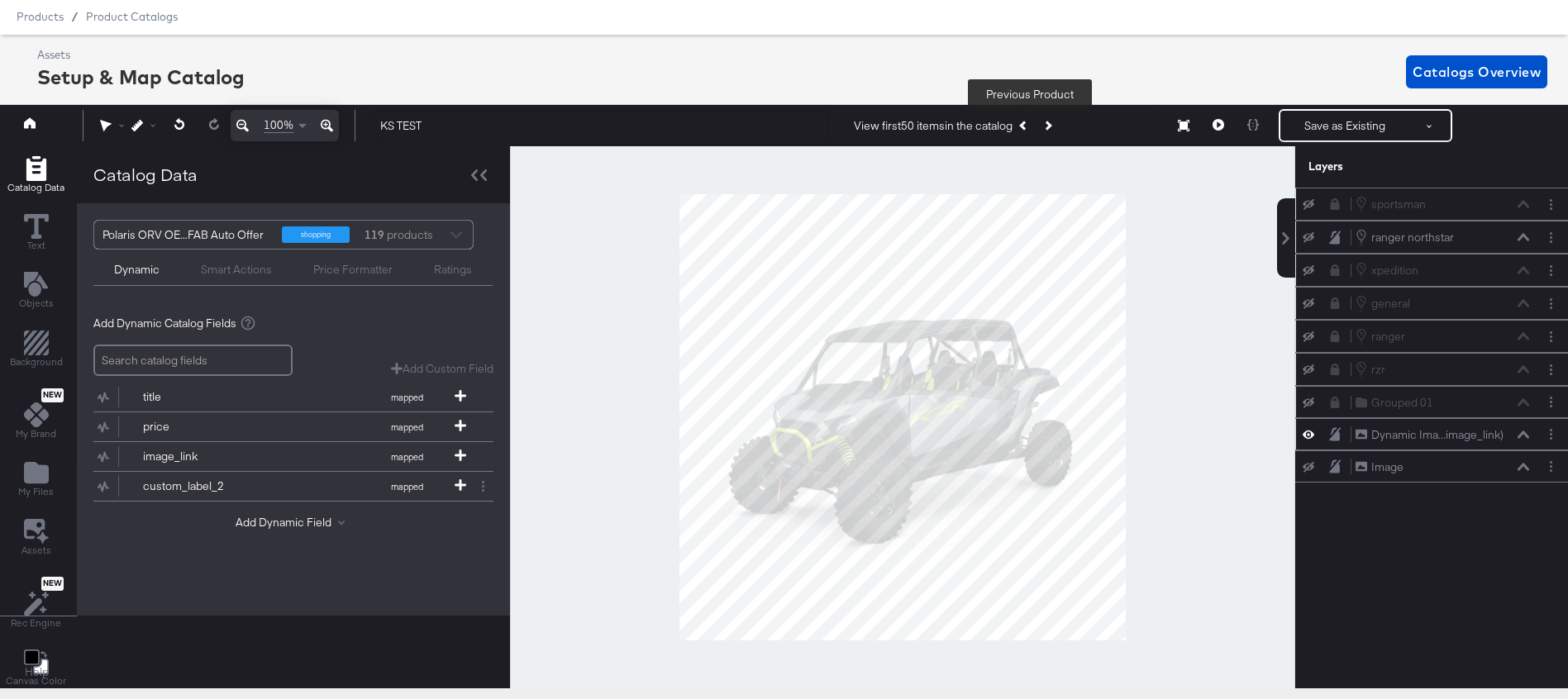
click at [1029, 127] on icon "Previous Product" at bounding box center [1023, 125] width 9 height 9
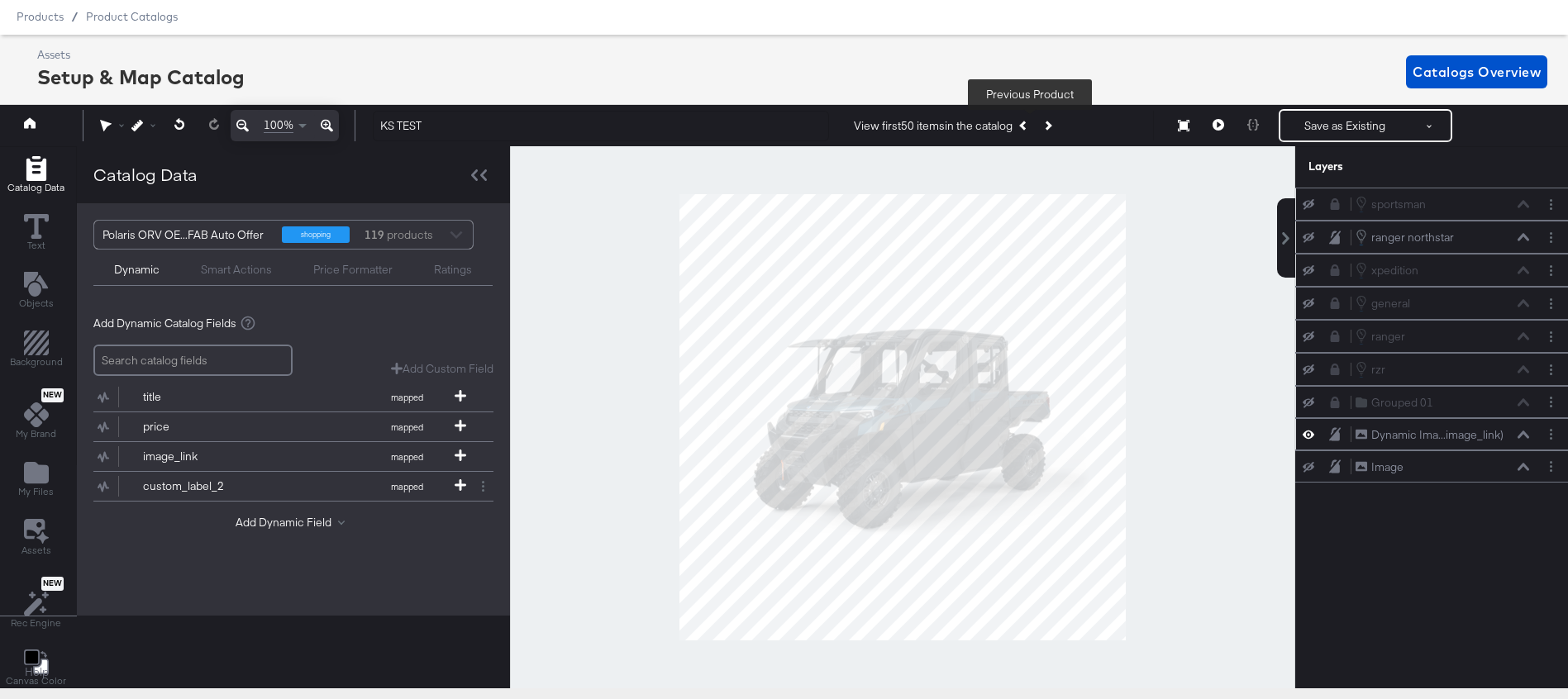
click at [1029, 128] on icon "Previous Product" at bounding box center [1023, 125] width 9 height 9
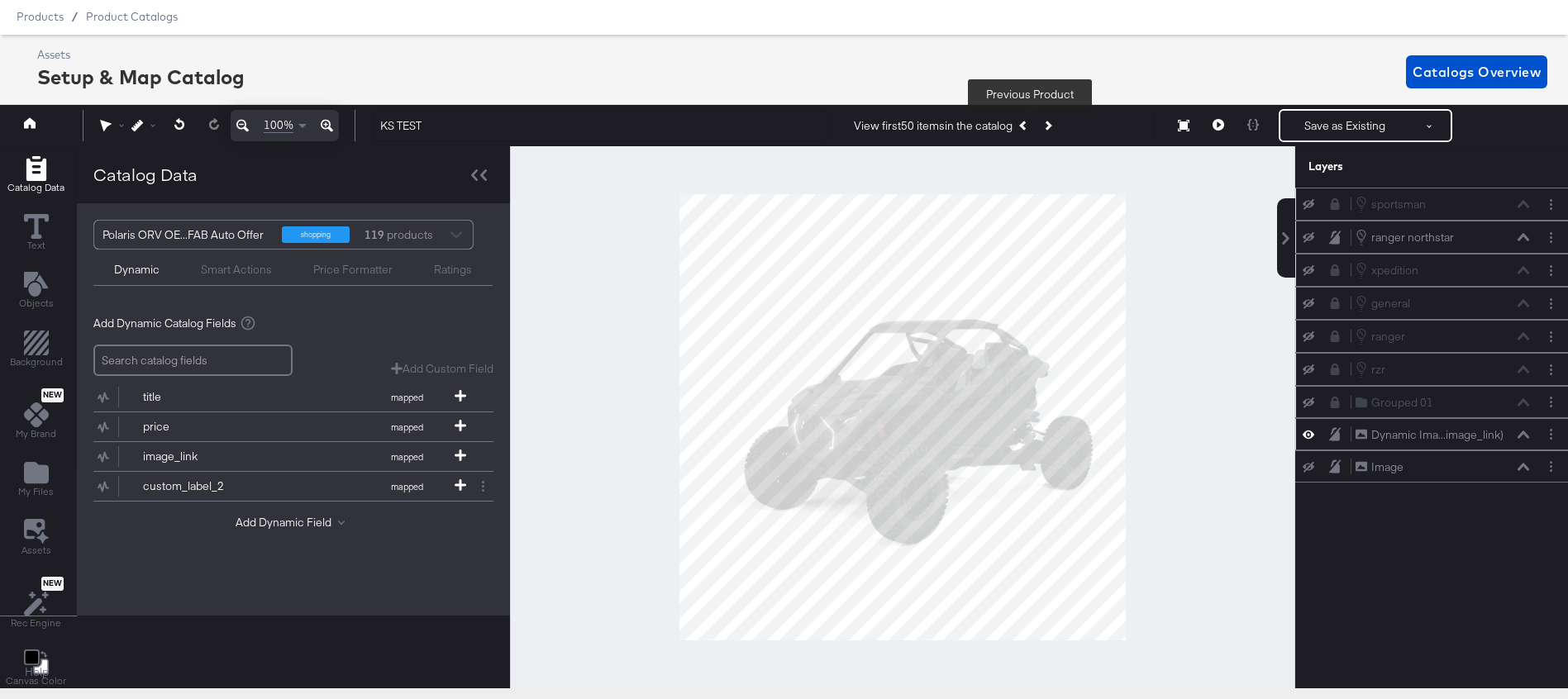
click at [1029, 128] on icon "Previous Product" at bounding box center [1023, 125] width 9 height 9
click at [1029, 130] on button "Previous Product" at bounding box center [1024, 125] width 23 height 30
click at [1029, 130] on icon "Previous Product" at bounding box center [1023, 125] width 9 height 9
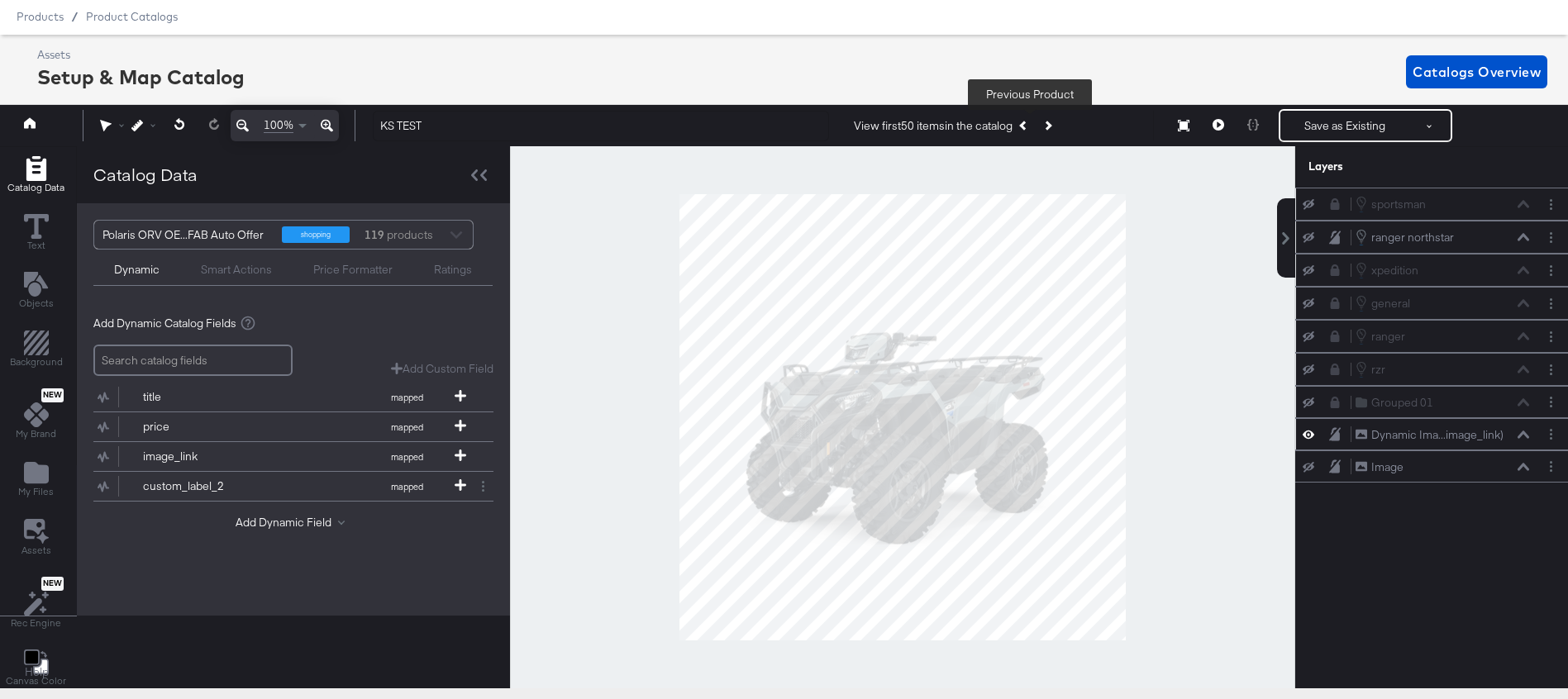
click at [1029, 129] on icon "Previous Product" at bounding box center [1023, 125] width 9 height 9
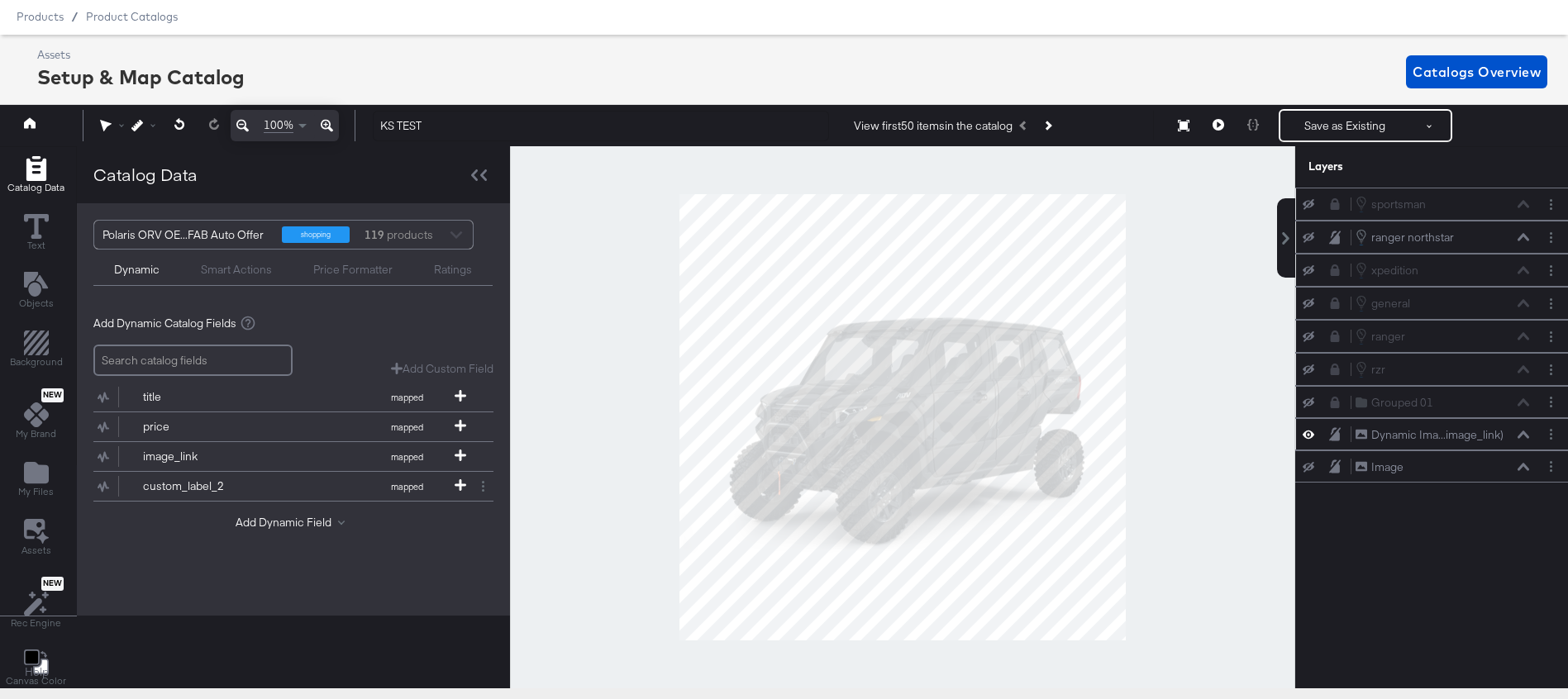
scroll to position [0, 0]
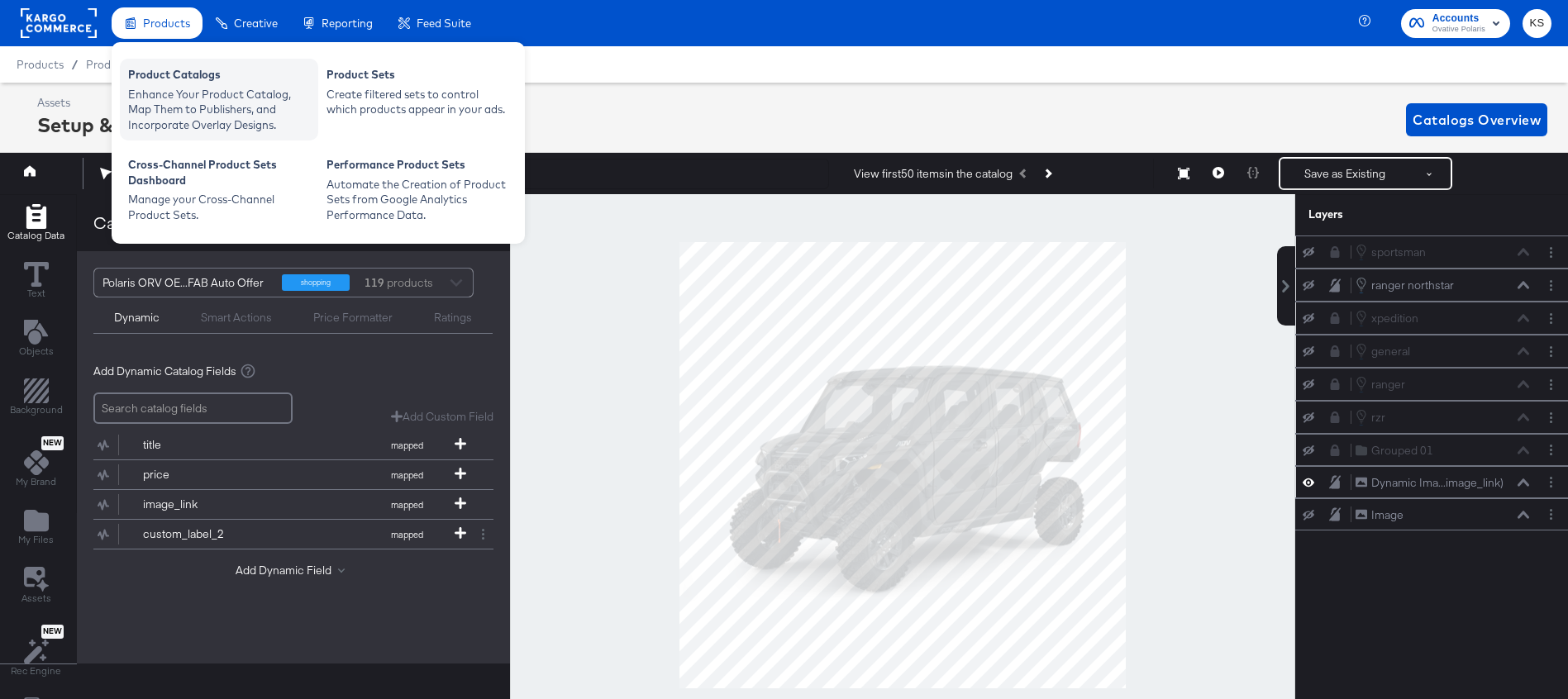
click at [163, 81] on div "Product Catalogs" at bounding box center [219, 76] width 182 height 20
